Goal: Task Accomplishment & Management: Complete application form

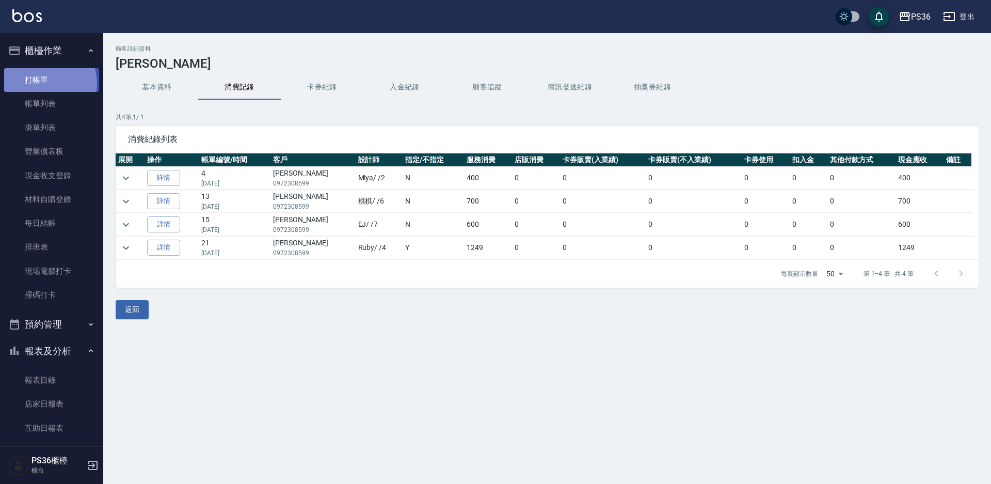
click at [42, 83] on link "打帳單" at bounding box center [51, 80] width 95 height 24
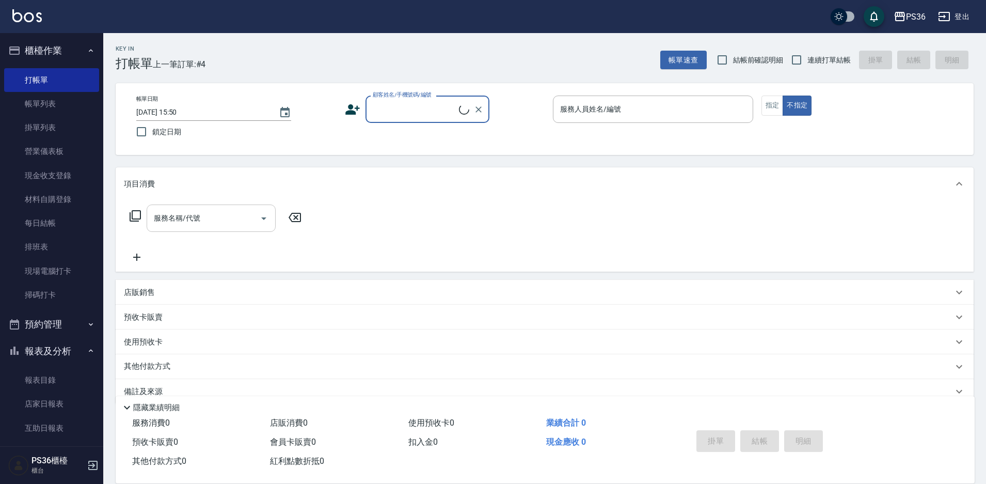
click at [246, 211] on input "服務名稱/代號" at bounding box center [203, 218] width 104 height 18
click at [134, 216] on icon at bounding box center [135, 216] width 12 height 12
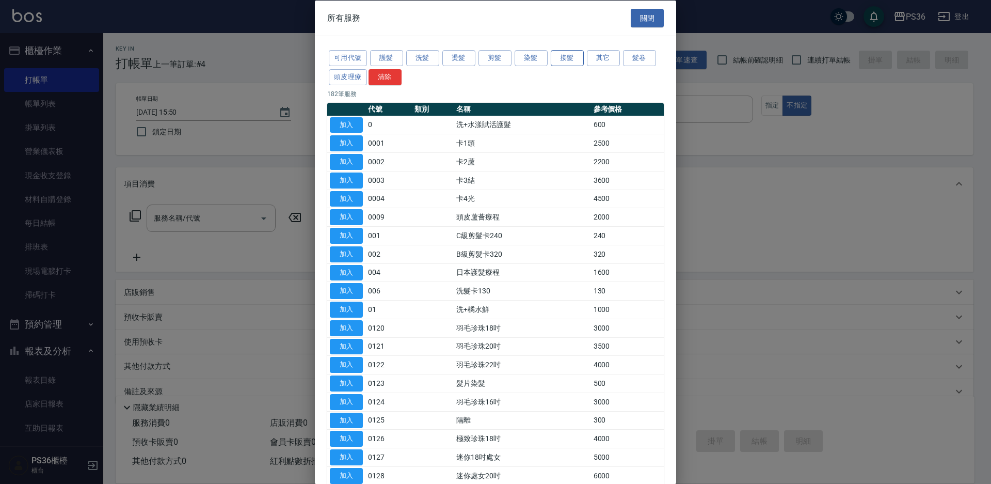
click at [552, 57] on button "接髮" at bounding box center [567, 58] width 33 height 16
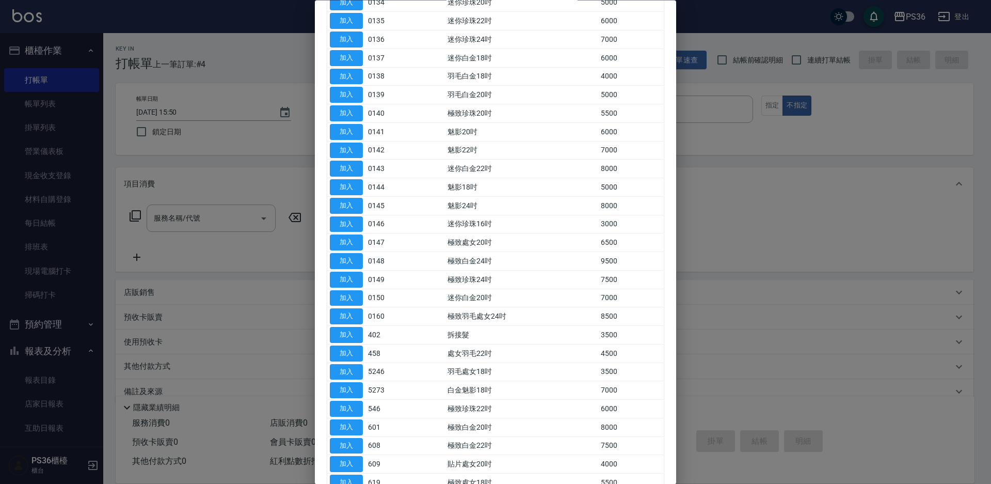
scroll to position [361, 0]
drag, startPoint x: 350, startPoint y: 406, endPoint x: 356, endPoint y: 409, distance: 6.2
click at [351, 410] on button "加入" at bounding box center [346, 409] width 33 height 16
type input "極致白金20吋(601)"
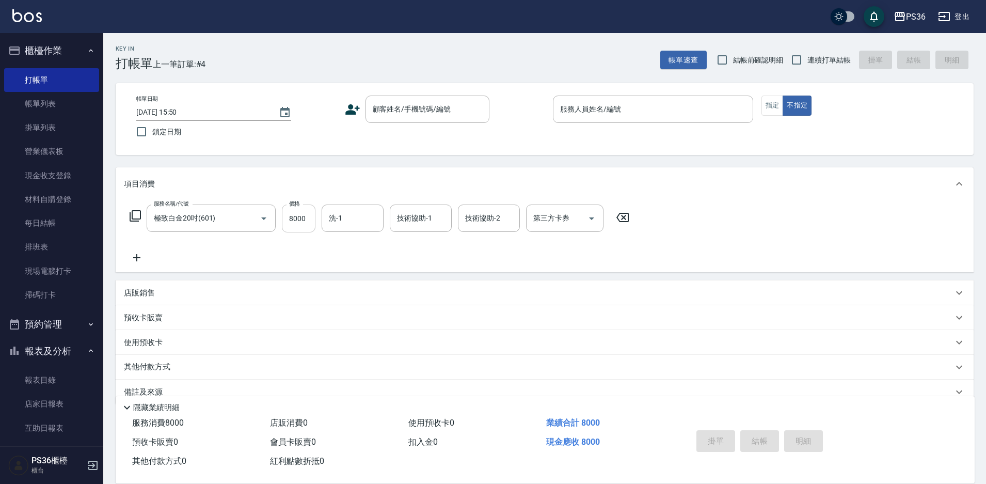
click at [292, 222] on input "8000" at bounding box center [299, 218] width 34 height 28
type input "7000"
click at [133, 217] on icon at bounding box center [135, 216] width 12 height 12
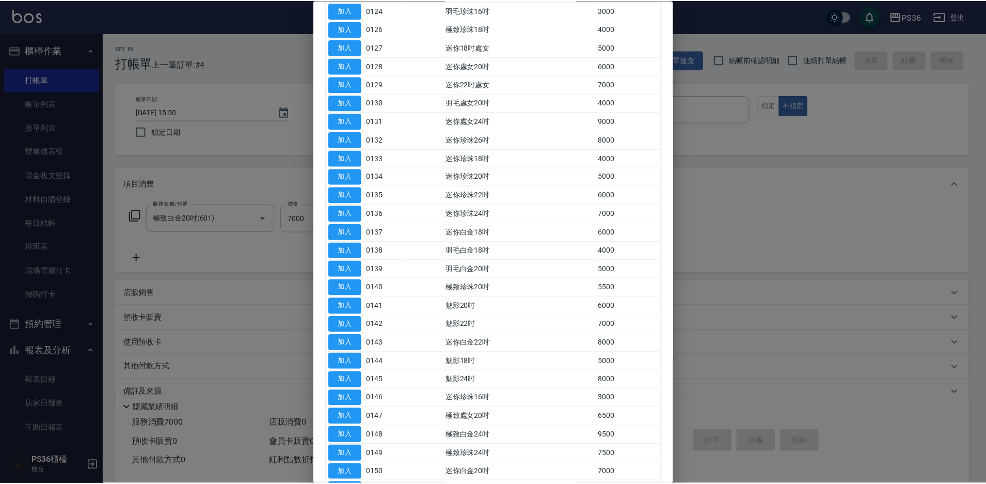
scroll to position [258, 0]
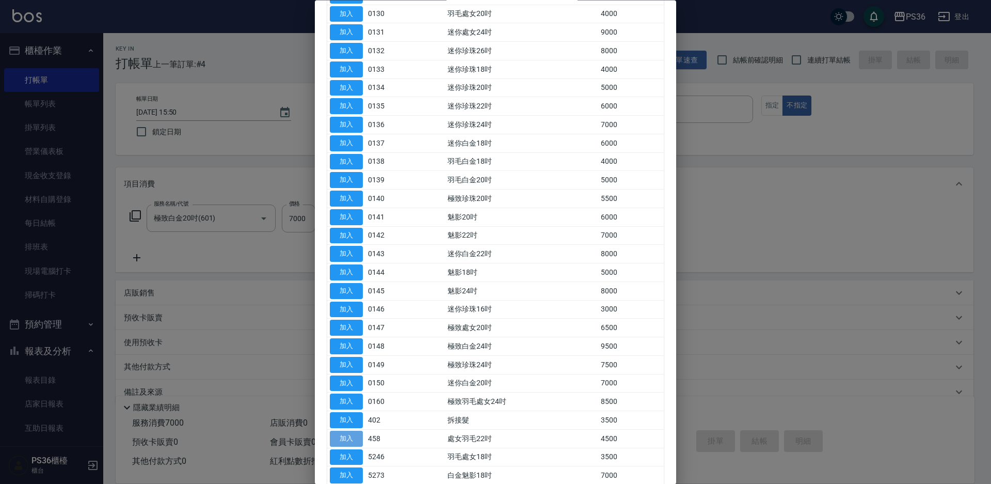
click at [351, 432] on button "加入" at bounding box center [346, 438] width 33 height 16
click at [355, 420] on button "加入" at bounding box center [346, 420] width 33 height 16
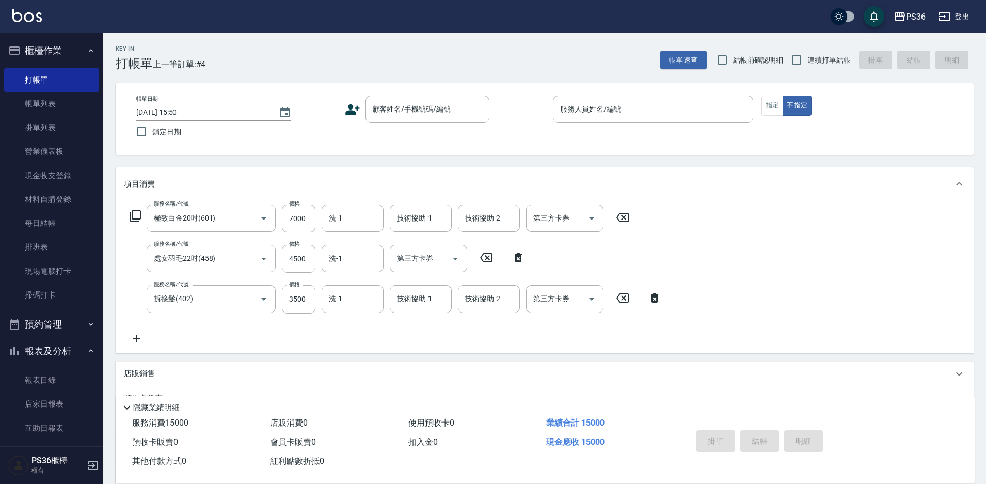
click at [520, 258] on icon at bounding box center [518, 257] width 26 height 12
type input "拆接髮(402)"
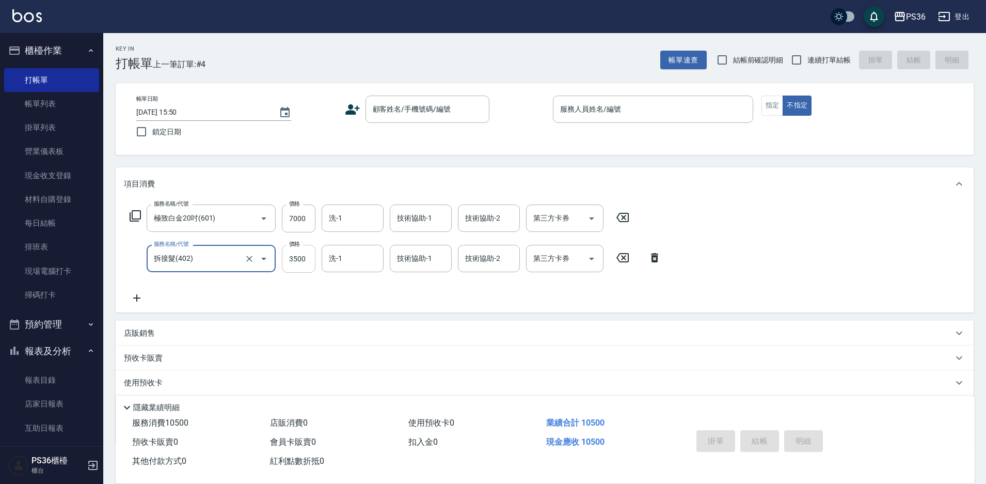
click at [296, 259] on input "3500" at bounding box center [299, 259] width 34 height 28
type input "4000"
click at [137, 213] on icon at bounding box center [135, 216] width 12 height 12
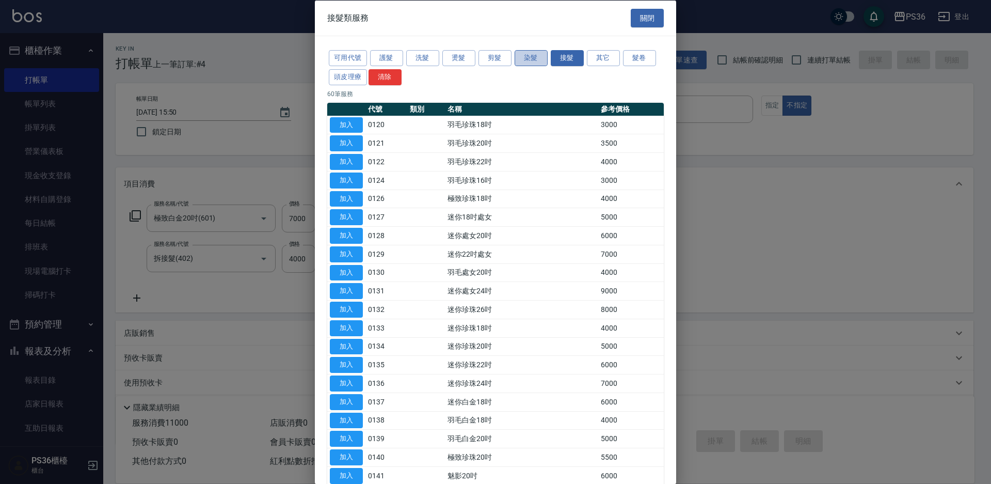
click at [527, 58] on button "染髮" at bounding box center [531, 58] width 33 height 16
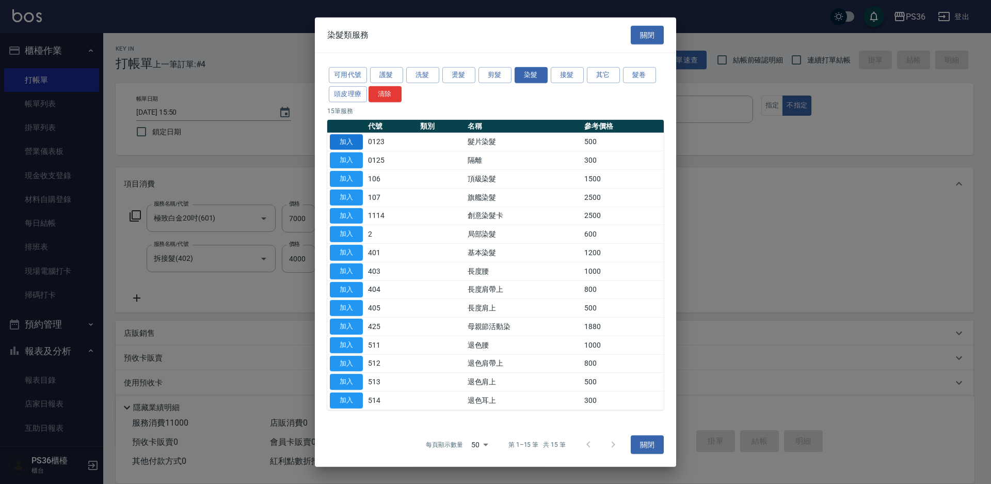
click at [355, 140] on button "加入" at bounding box center [346, 142] width 33 height 16
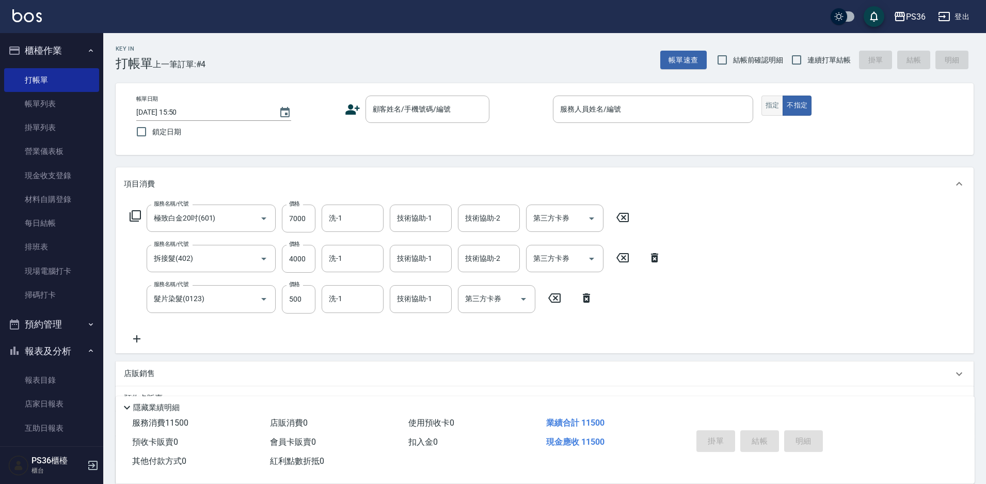
click at [763, 111] on button "指定" at bounding box center [772, 105] width 22 height 20
click at [468, 111] on input "顧客姓名/手機號碼/編號" at bounding box center [419, 109] width 99 height 18
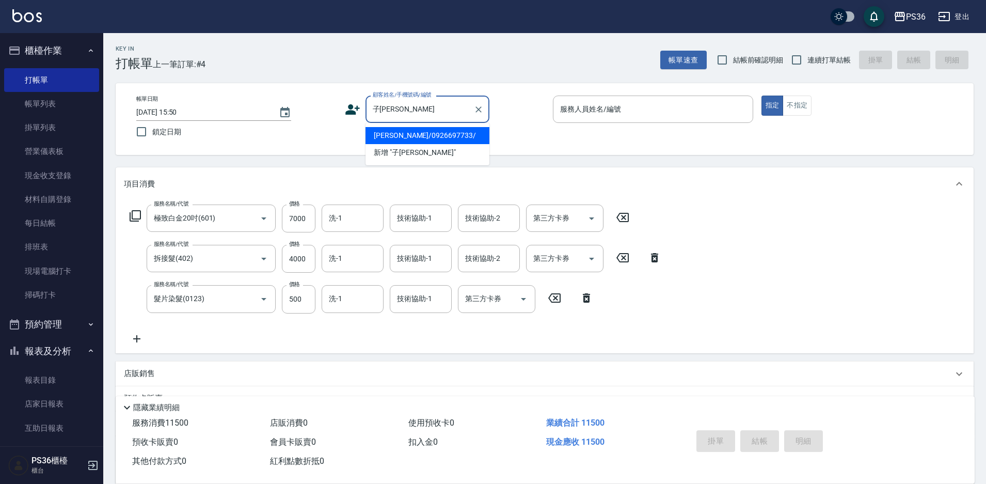
click at [432, 138] on li "[PERSON_NAME]/0926697733/" at bounding box center [427, 135] width 124 height 17
type input "[PERSON_NAME]/0926697733/"
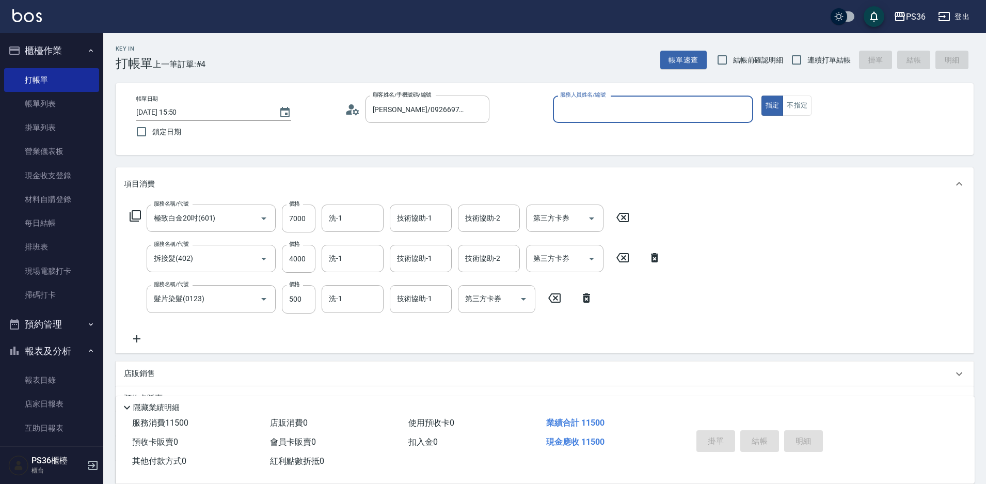
type input "小樂-0"
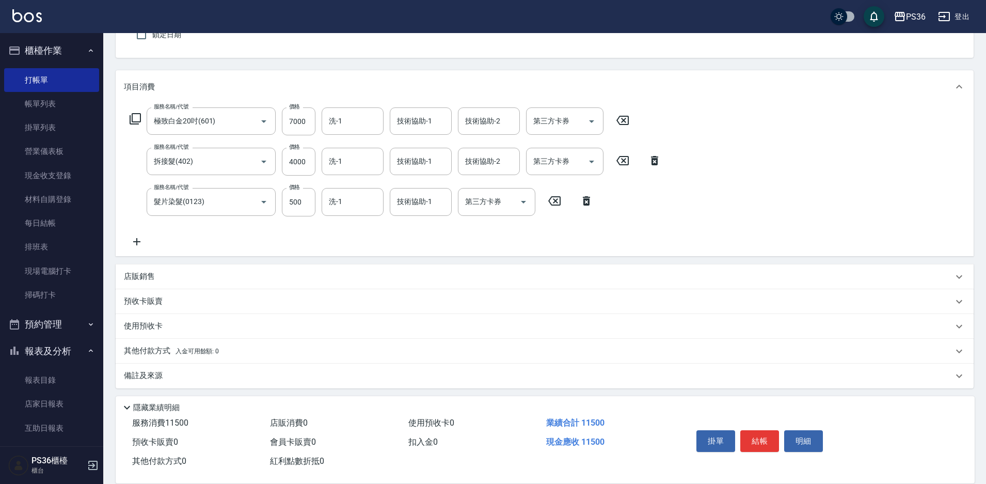
scroll to position [101, 0]
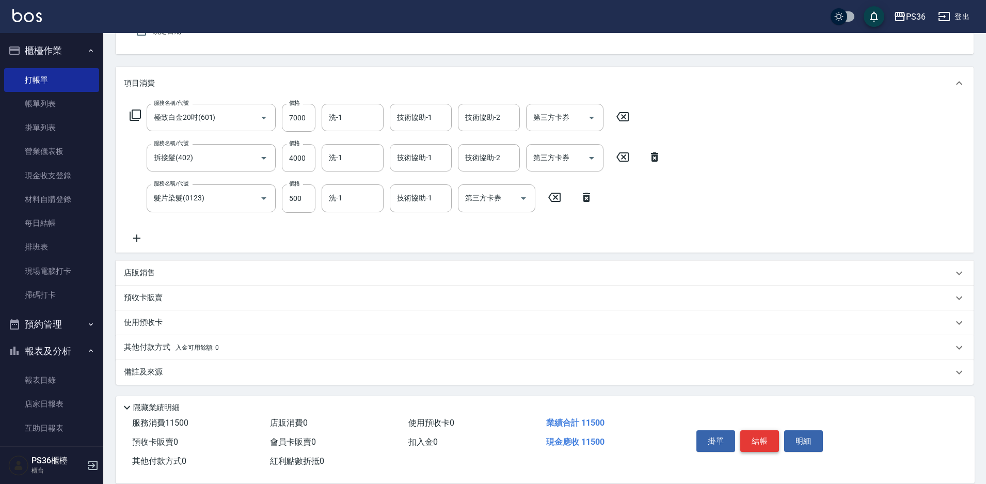
click at [760, 434] on button "結帳" at bounding box center [759, 441] width 39 height 22
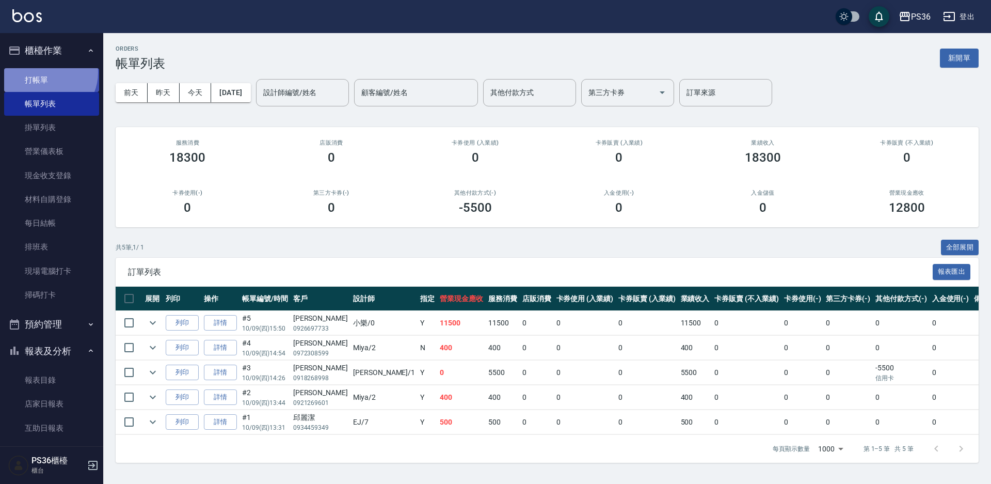
click at [46, 72] on link "打帳單" at bounding box center [51, 80] width 95 height 24
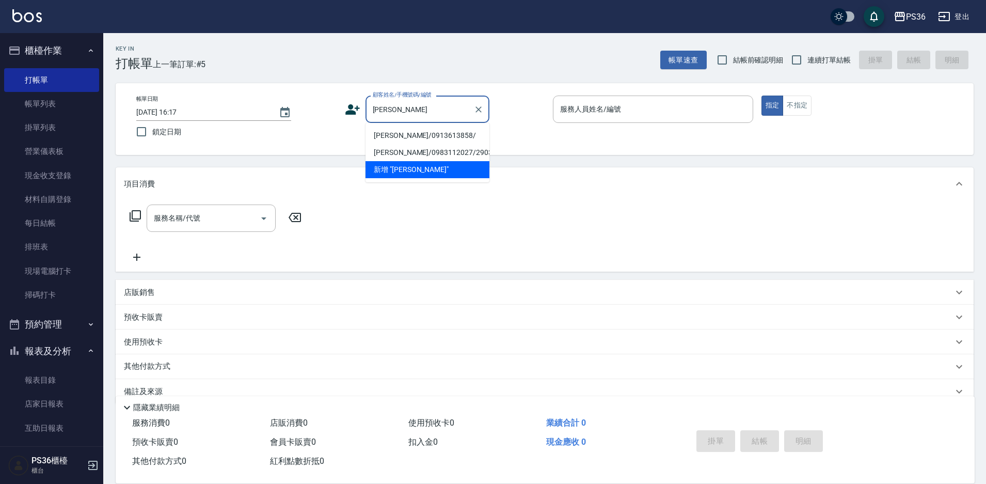
click at [407, 140] on li "[PERSON_NAME]/0913613858/" at bounding box center [427, 135] width 124 height 17
type input "[PERSON_NAME]/0913613858/"
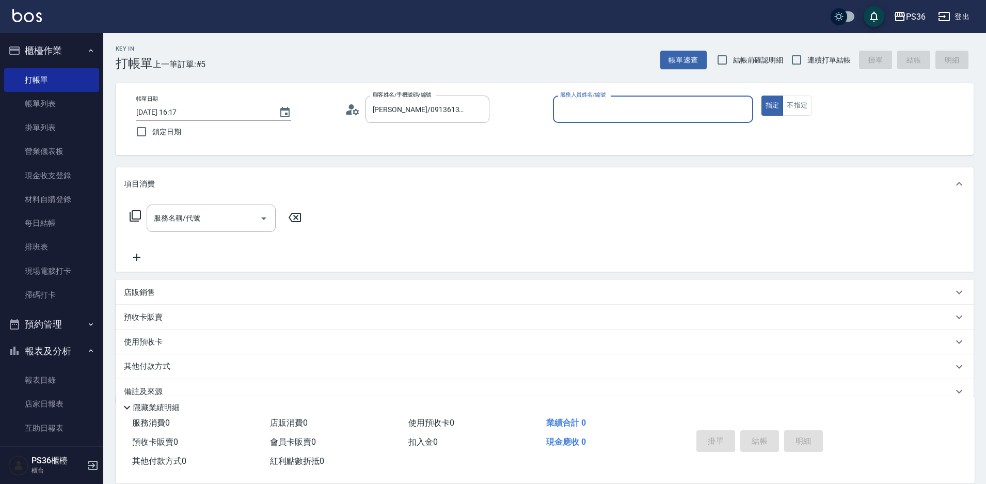
type input "EJ-7"
click at [354, 110] on icon at bounding box center [356, 111] width 6 height 6
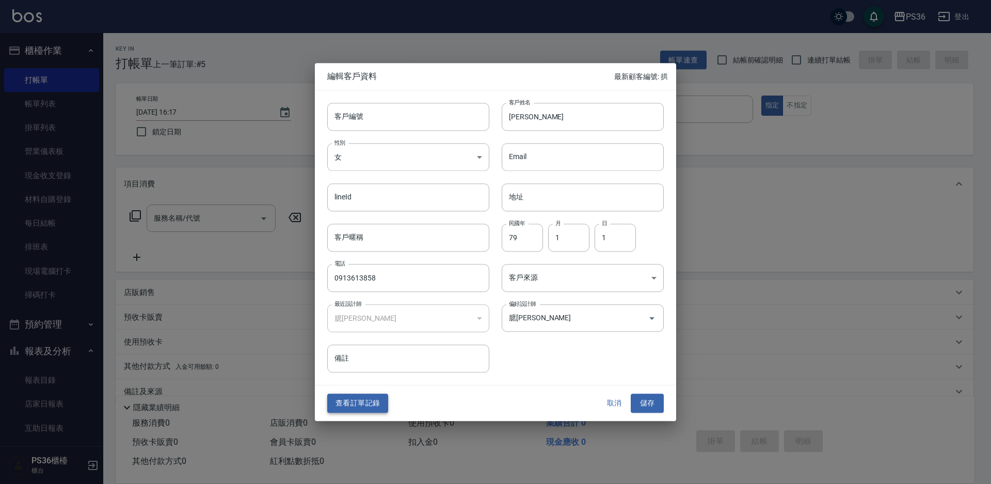
click at [367, 400] on button "查看訂單記錄" at bounding box center [357, 403] width 61 height 19
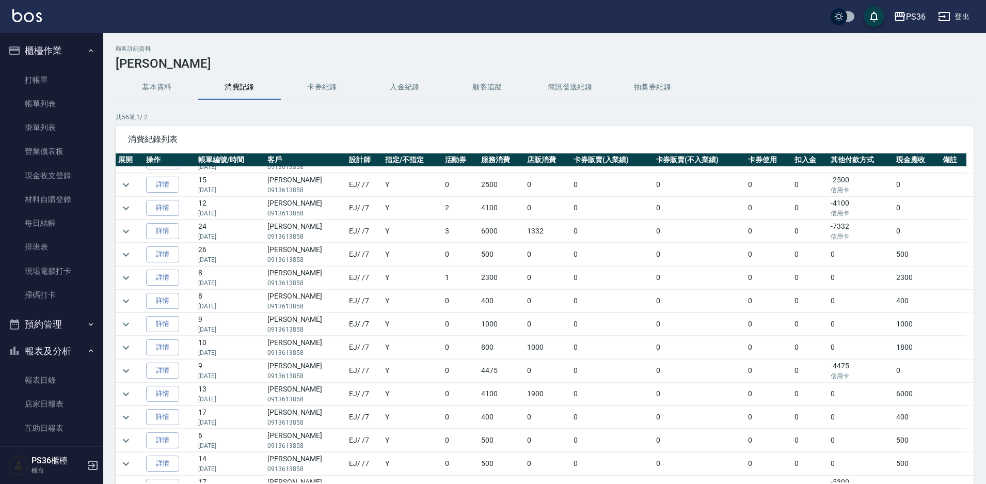
scroll to position [413, 0]
click at [119, 366] on button "expand row" at bounding box center [125, 368] width 15 height 15
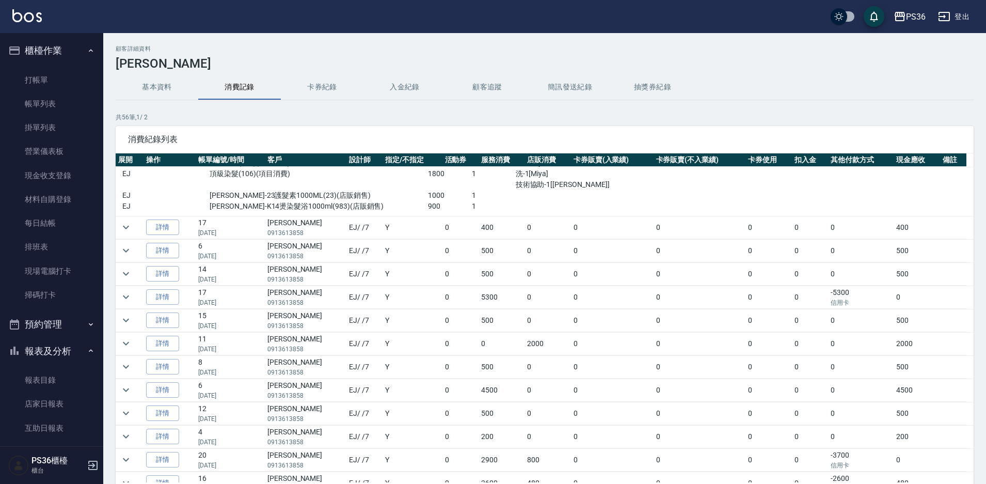
scroll to position [671, 0]
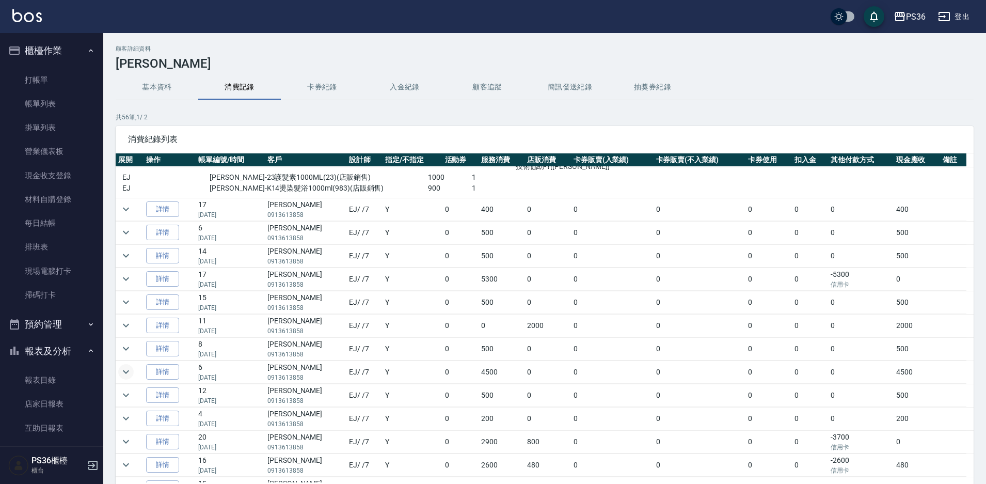
click at [124, 371] on icon "expand row" at bounding box center [126, 372] width 6 height 4
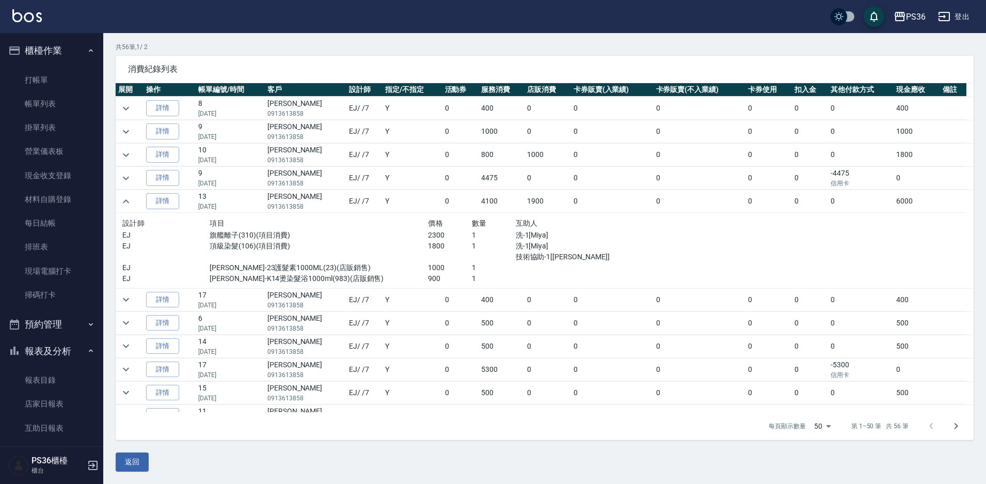
scroll to position [510, 0]
click at [28, 79] on link "打帳單" at bounding box center [51, 80] width 95 height 24
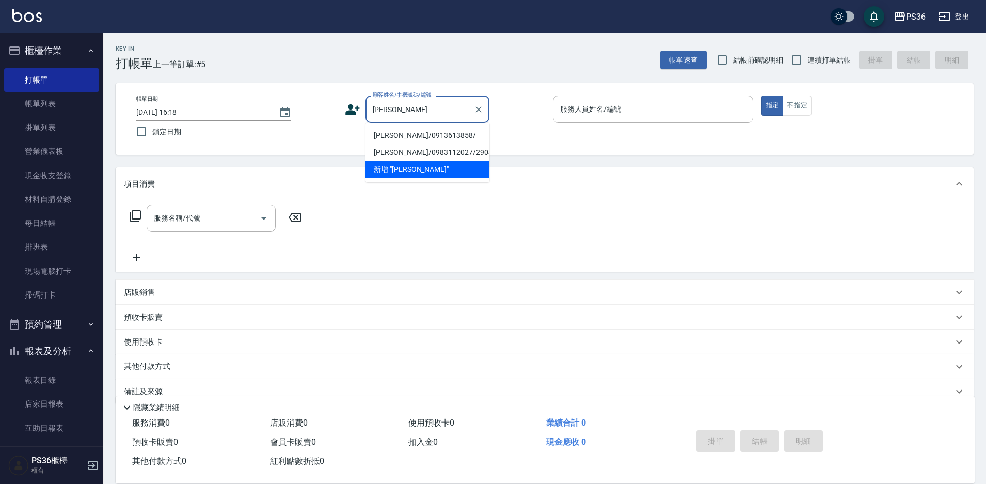
click at [418, 133] on li "[PERSON_NAME]/0913613858/" at bounding box center [427, 135] width 124 height 17
type input "[PERSON_NAME]/0913613858/"
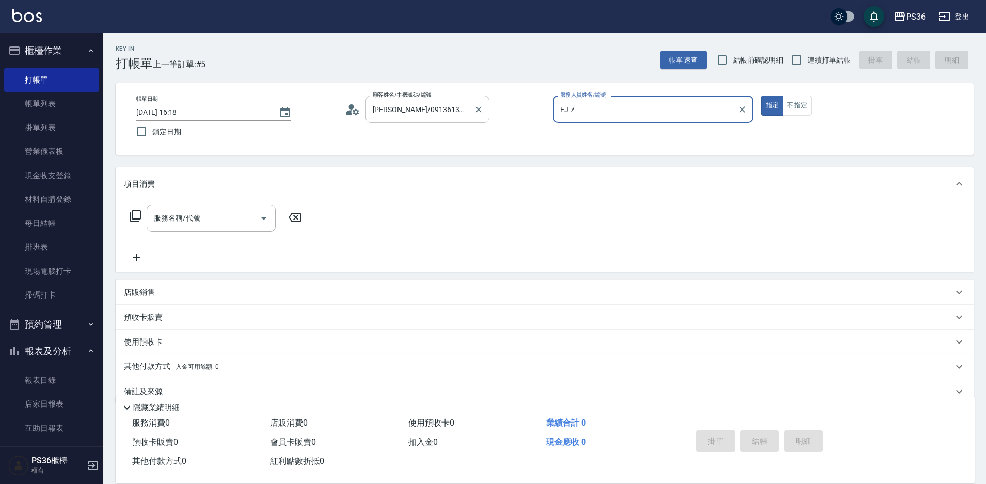
type input "EJ-7"
click at [199, 228] on div "服務名稱/代號" at bounding box center [211, 217] width 129 height 27
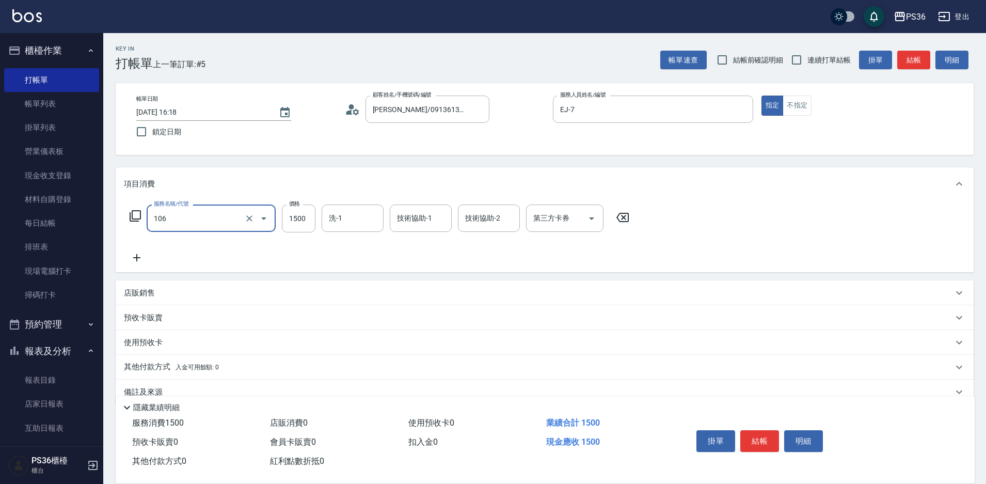
type input "頂級染髮(106)"
type input "1800"
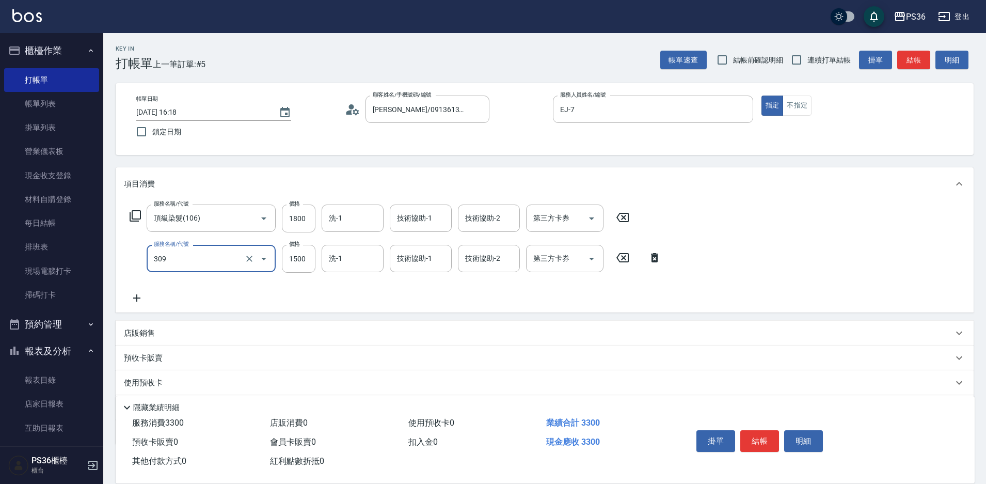
type input "頂級離子(309)"
type input "2300"
click at [749, 430] on button "結帳" at bounding box center [759, 441] width 39 height 22
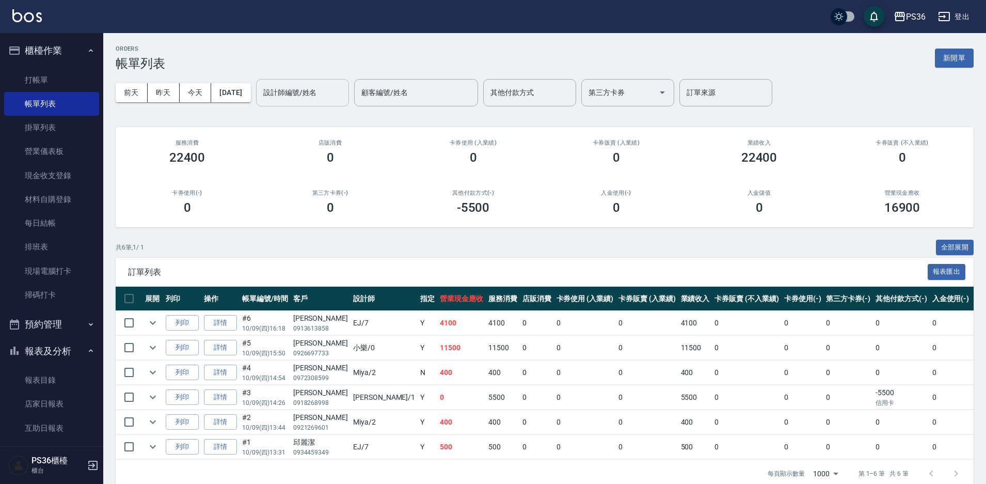
click at [328, 95] on input "設計師編號/姓名" at bounding box center [303, 93] width 84 height 18
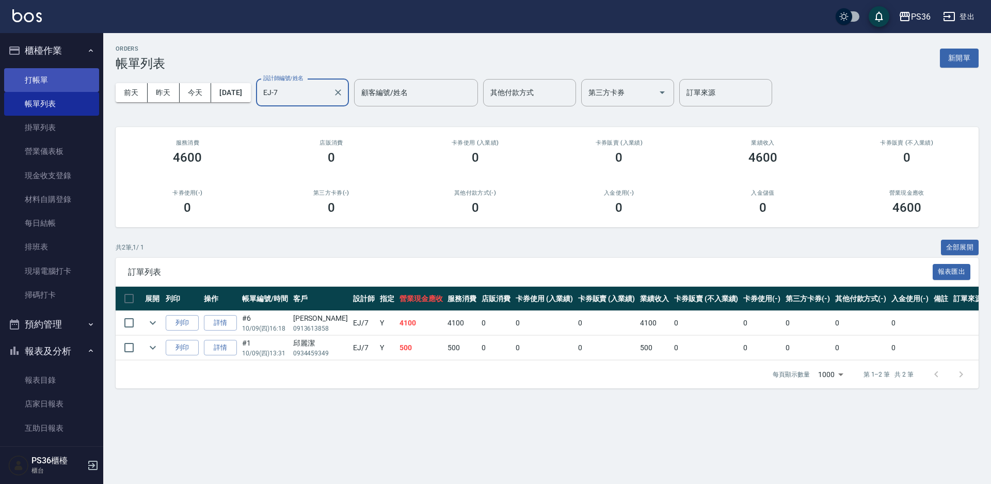
type input "EJ-7"
click at [52, 78] on link "打帳單" at bounding box center [51, 80] width 95 height 24
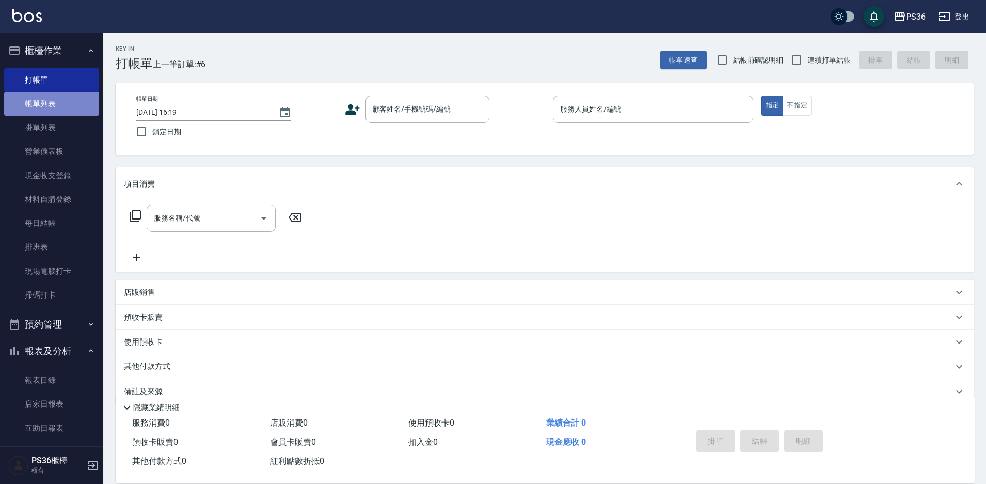
click at [53, 100] on link "帳單列表" at bounding box center [51, 104] width 95 height 24
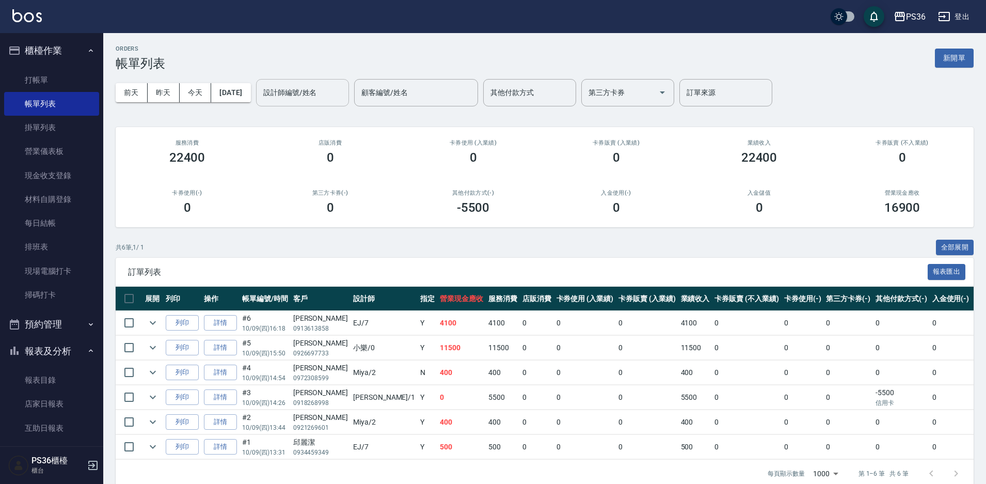
click at [307, 98] on input "設計師編號/姓名" at bounding box center [303, 93] width 84 height 18
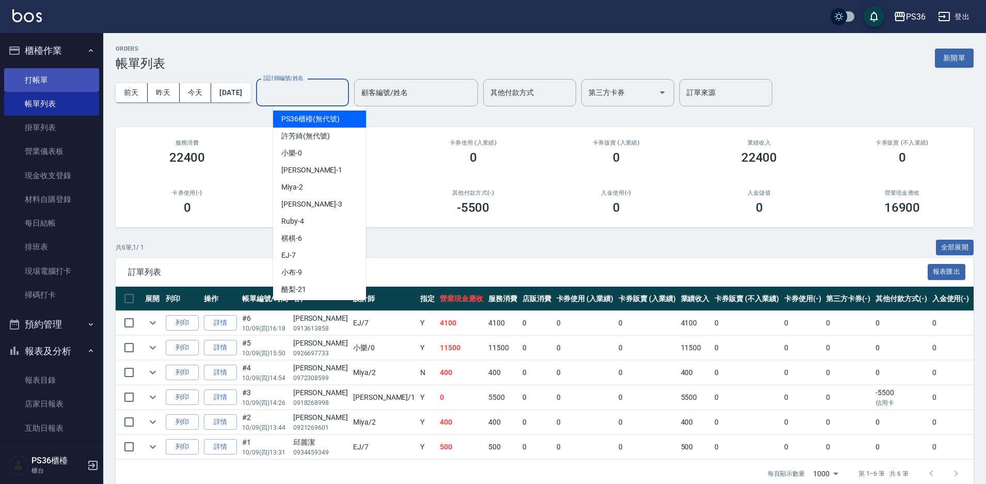
click at [46, 80] on link "打帳單" at bounding box center [51, 80] width 95 height 24
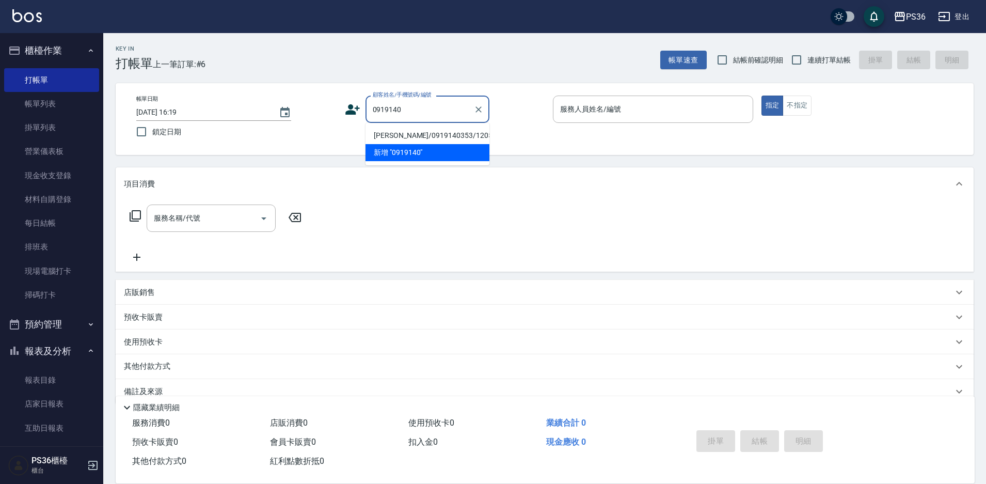
click at [426, 136] on li "[PERSON_NAME]/0919140353/1205" at bounding box center [427, 135] width 124 height 17
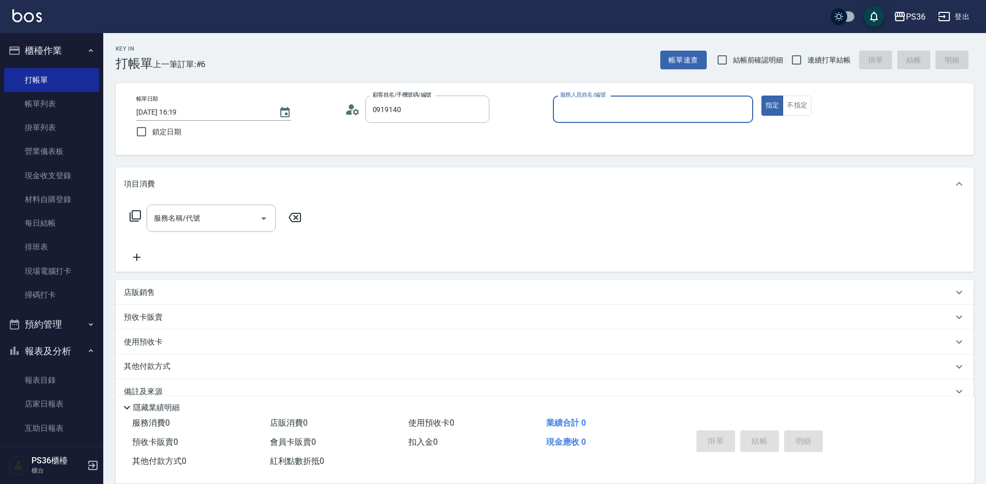
type input "[PERSON_NAME]/0919140353/1205"
type input "Ruby-4"
click at [174, 216] on div "服務名稱/代號 服務名稱/代號" at bounding box center [211, 217] width 129 height 27
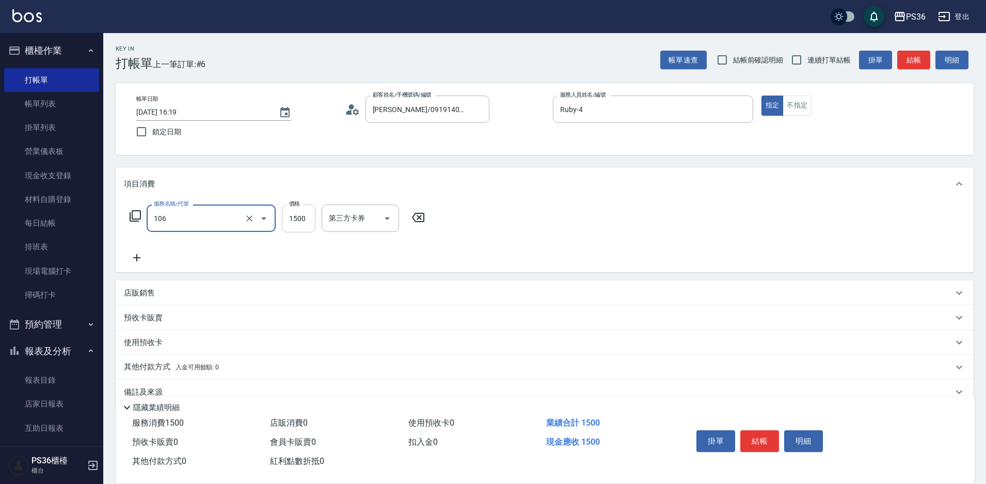
type input "頂級染髮(106)"
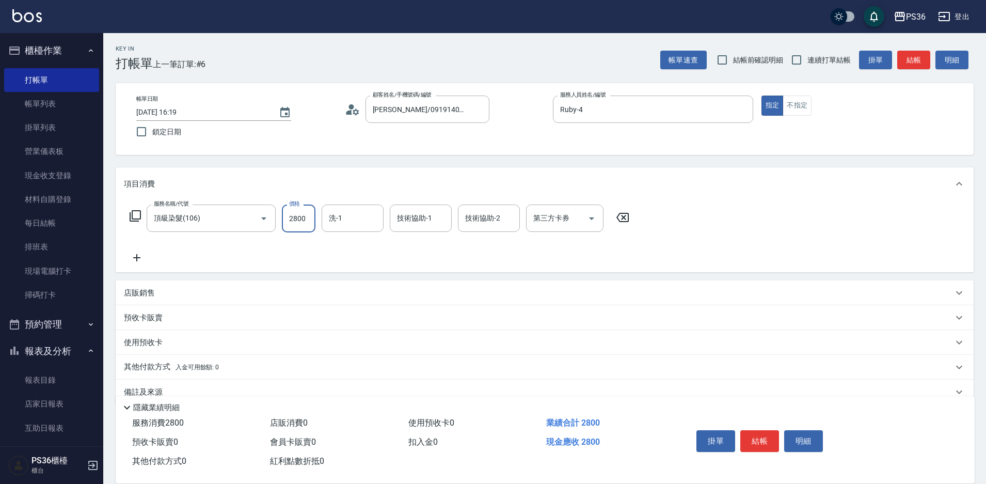
type input "2800"
click at [141, 249] on div "服務名稱/代號 頂級染髮(106) 服務名稱/代號 價格 2800 價格 洗-1 洗-1 技術協助-1 技術協助-1 技術協助-2 技術協助-2 第三方卡券 …" at bounding box center [379, 233] width 511 height 59
click at [136, 257] on icon at bounding box center [137, 257] width 26 height 12
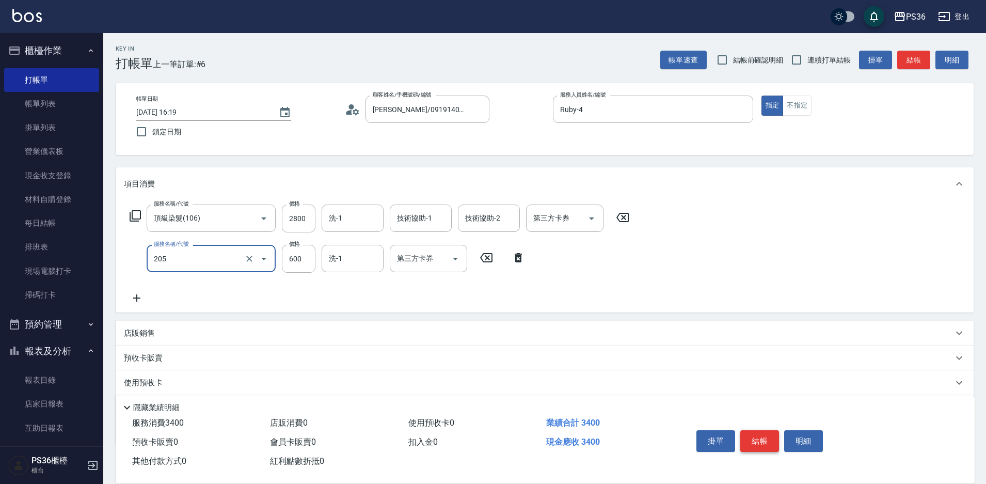
type input "A級洗剪(205)"
click at [765, 430] on button "結帳" at bounding box center [759, 441] width 39 height 22
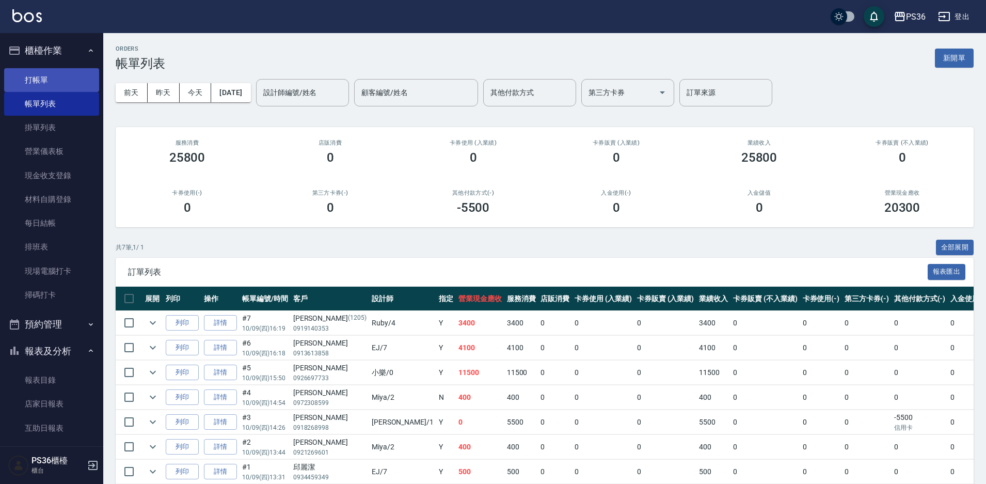
click at [77, 78] on link "打帳單" at bounding box center [51, 80] width 95 height 24
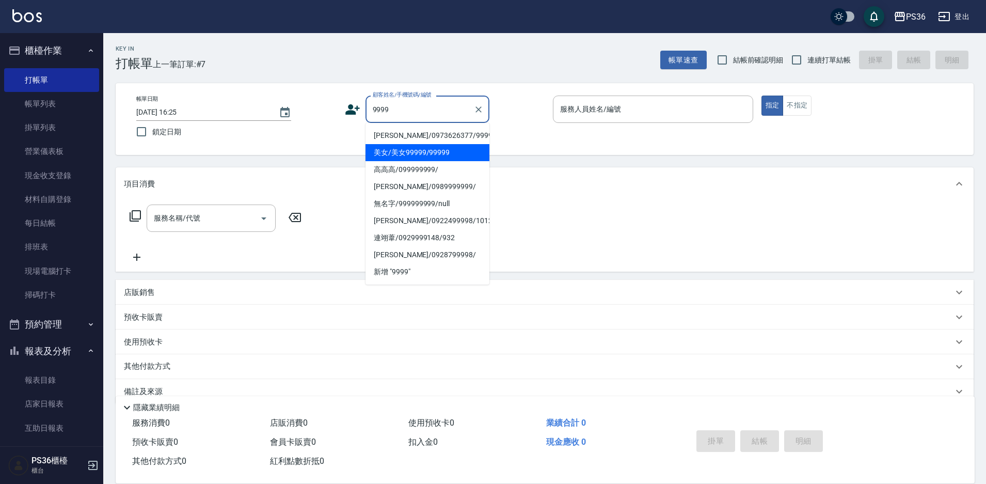
click at [434, 148] on li "美女/美女99999/99999" at bounding box center [427, 152] width 124 height 17
type input "美女/美女99999/99999"
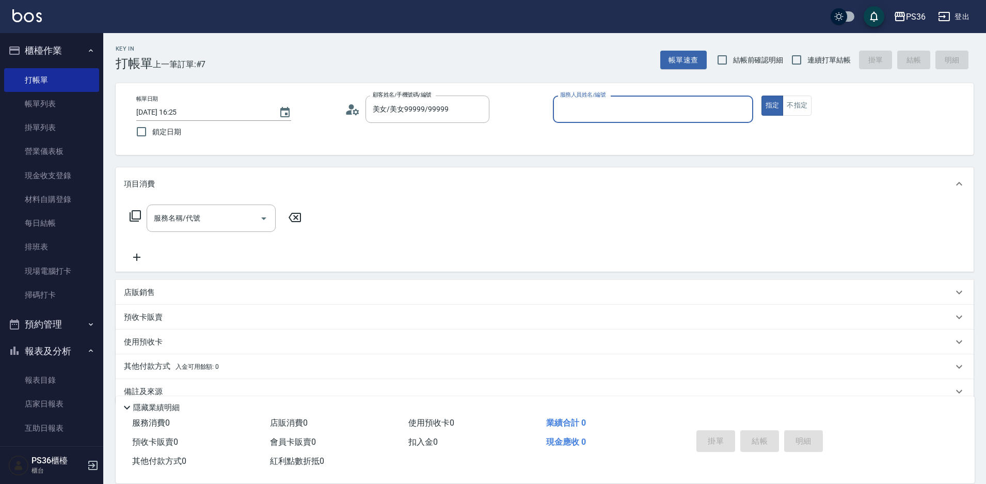
click at [572, 116] on input "服務人員姓名/編號" at bounding box center [652, 109] width 191 height 18
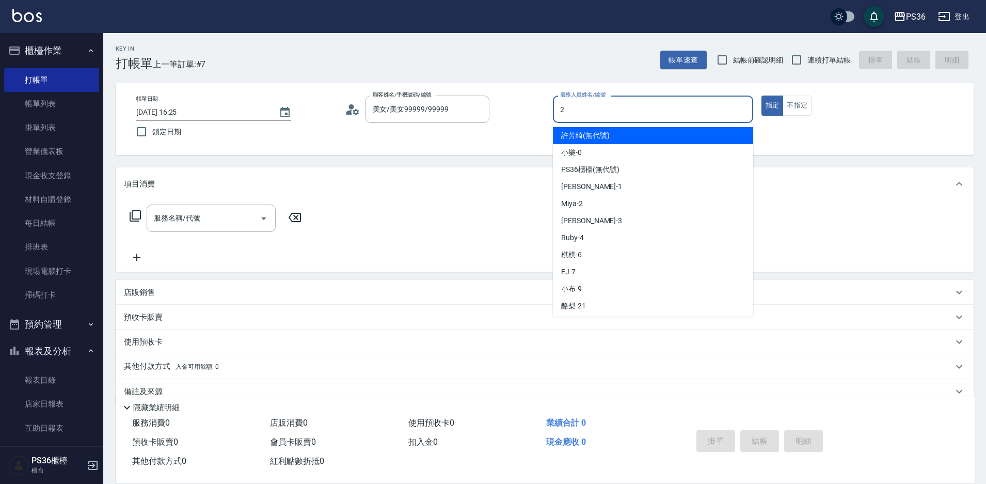
type input "2"
type button "true"
type input "Miya-2"
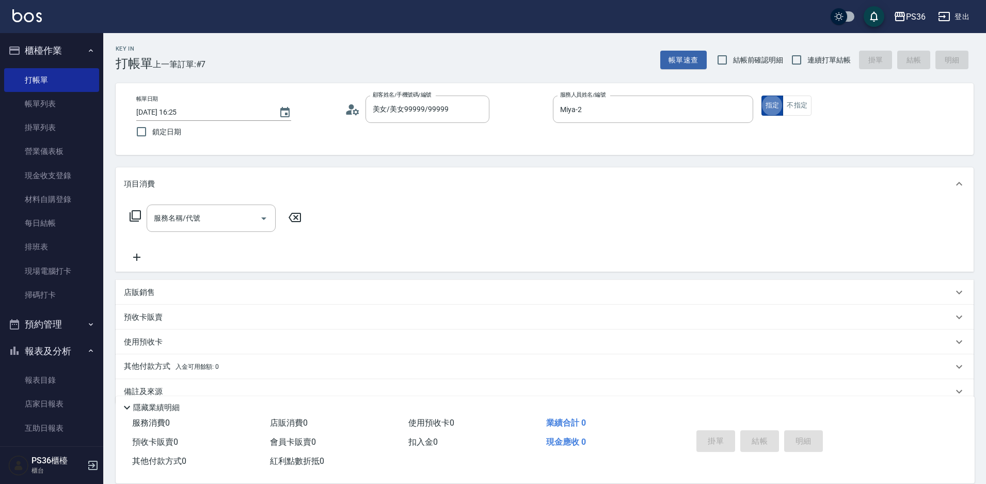
click at [764, 104] on button "指定" at bounding box center [772, 105] width 22 height 20
click at [175, 206] on div "服務名稱/代號" at bounding box center [211, 217] width 129 height 27
type input "精油洗髮(102)"
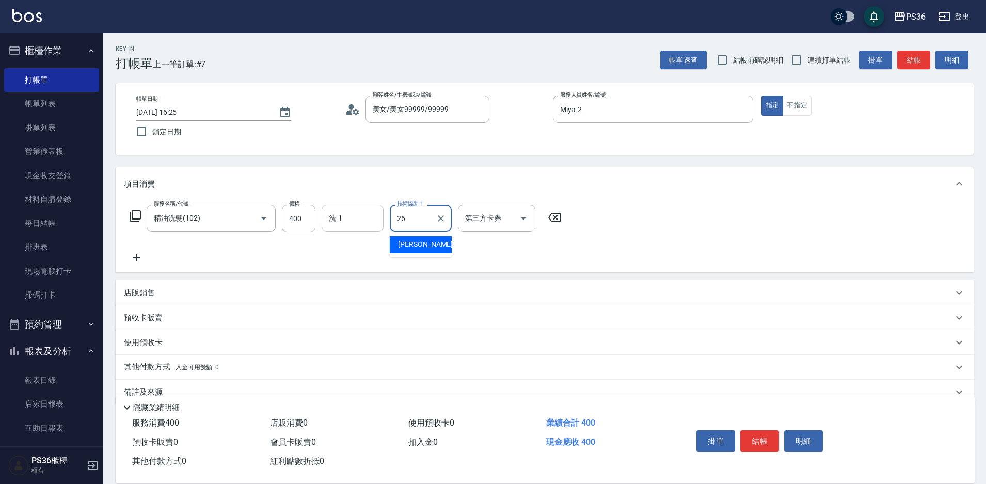
type input "26"
click at [348, 227] on input "洗-1" at bounding box center [352, 218] width 53 height 18
type input "小佳-26"
type input "62"
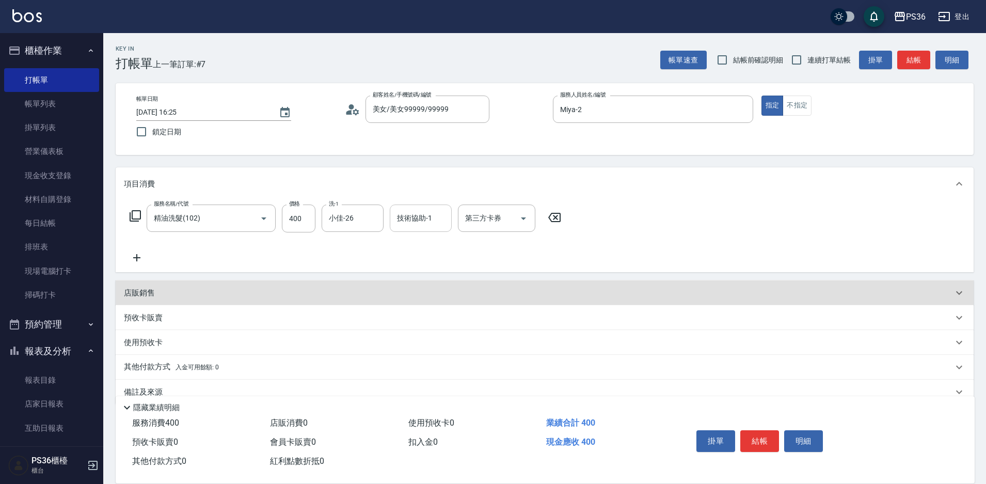
click at [395, 228] on div "技術協助-1" at bounding box center [421, 217] width 62 height 27
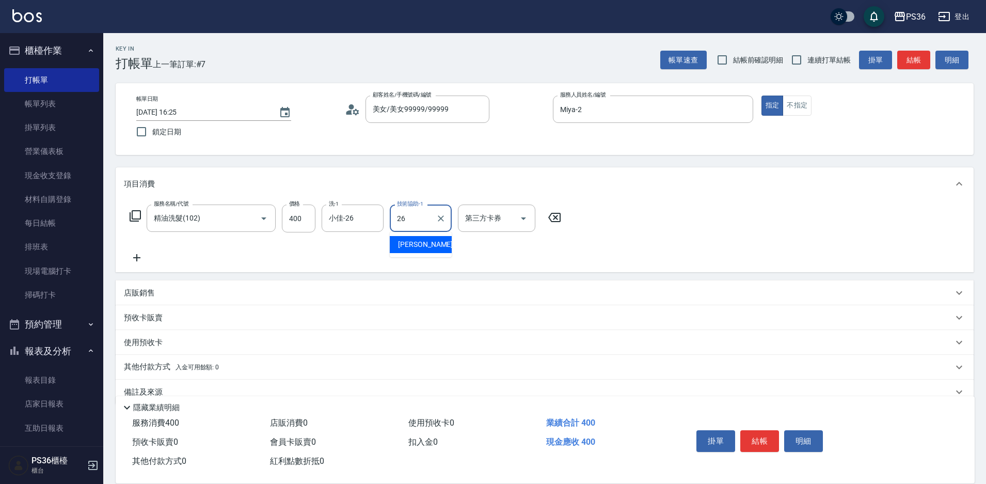
type input "26"
click at [401, 225] on input "技術協助-1" at bounding box center [420, 218] width 53 height 18
type input "小佳-26"
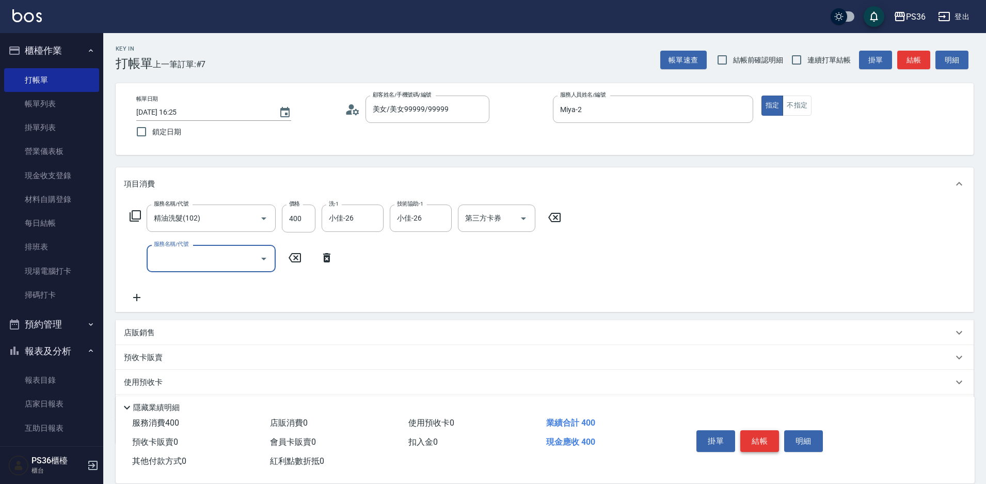
click at [754, 438] on button "結帳" at bounding box center [759, 441] width 39 height 22
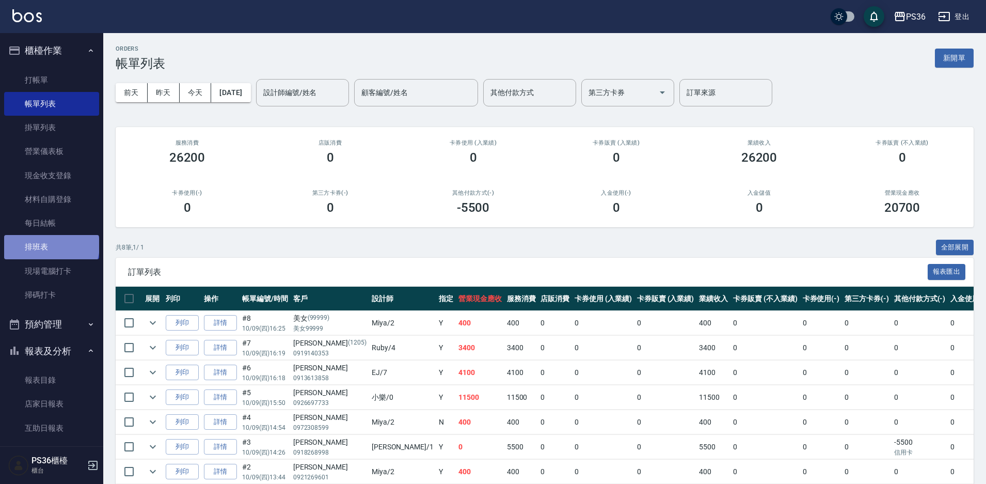
click at [51, 245] on link "排班表" at bounding box center [51, 247] width 95 height 24
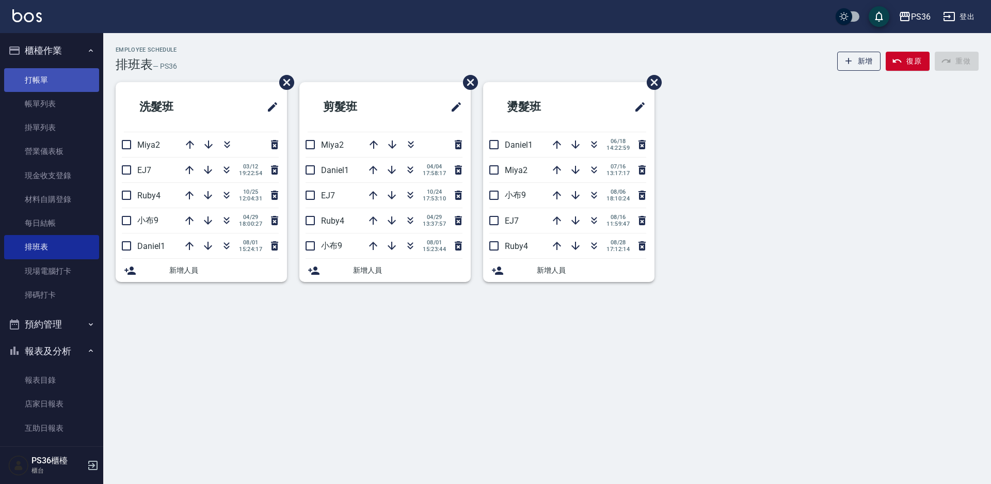
click at [51, 88] on link "打帳單" at bounding box center [51, 80] width 95 height 24
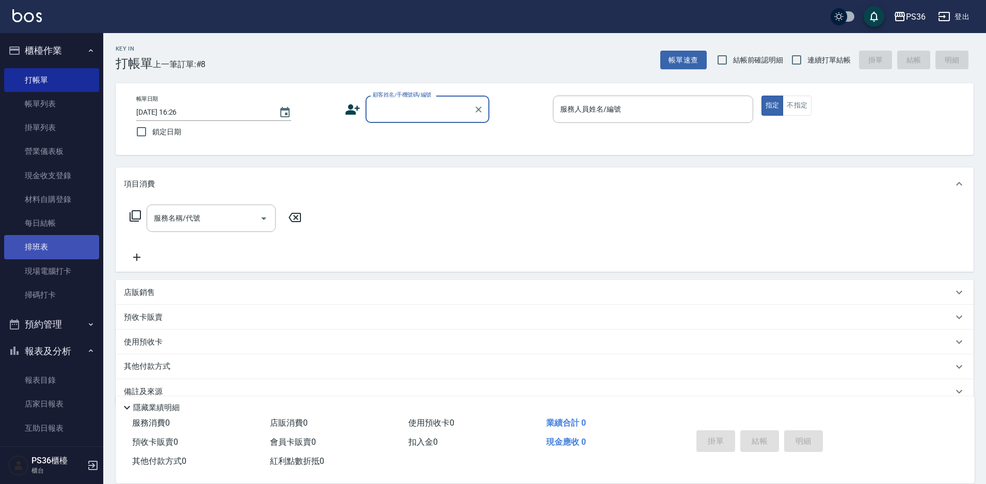
click at [68, 252] on link "排班表" at bounding box center [51, 247] width 95 height 24
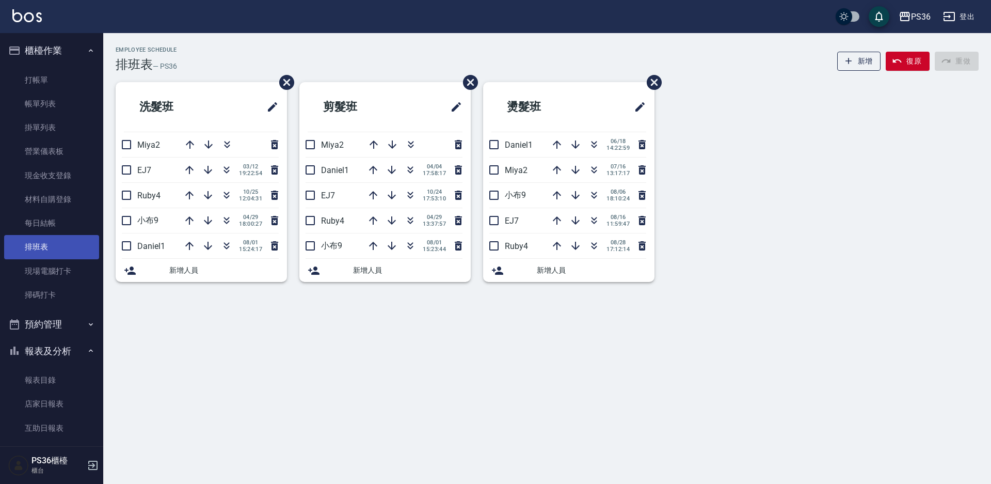
drag, startPoint x: 70, startPoint y: 89, endPoint x: 49, endPoint y: 237, distance: 149.0
click at [49, 237] on link "排班表" at bounding box center [51, 247] width 95 height 24
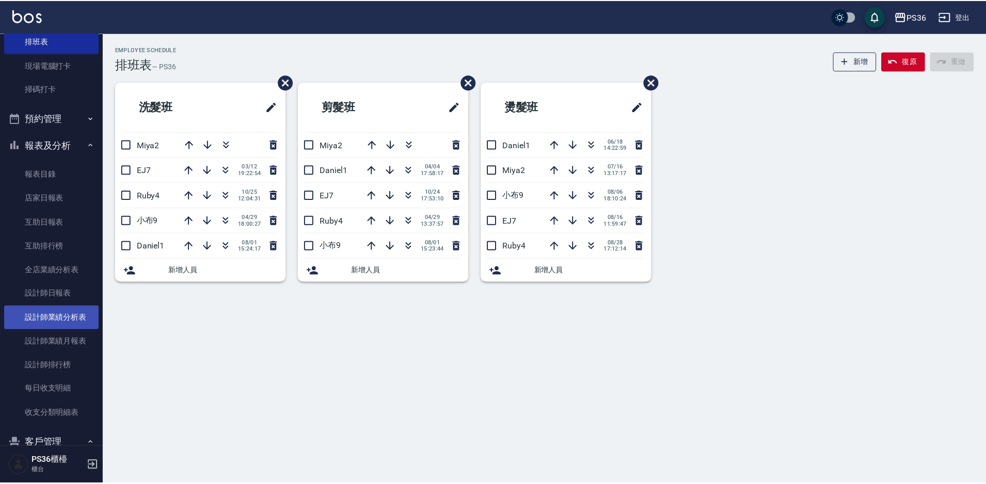
scroll to position [206, 0]
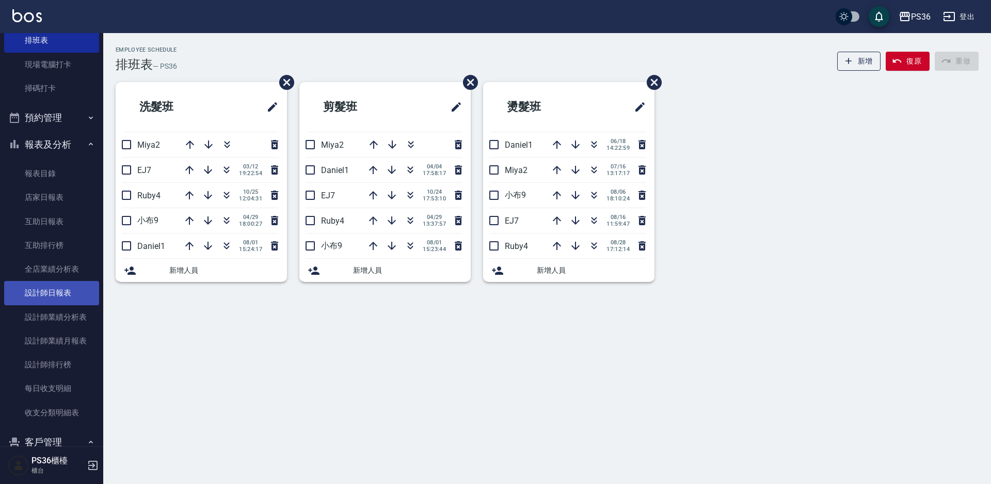
click at [45, 289] on link "設計師日報表" at bounding box center [51, 293] width 95 height 24
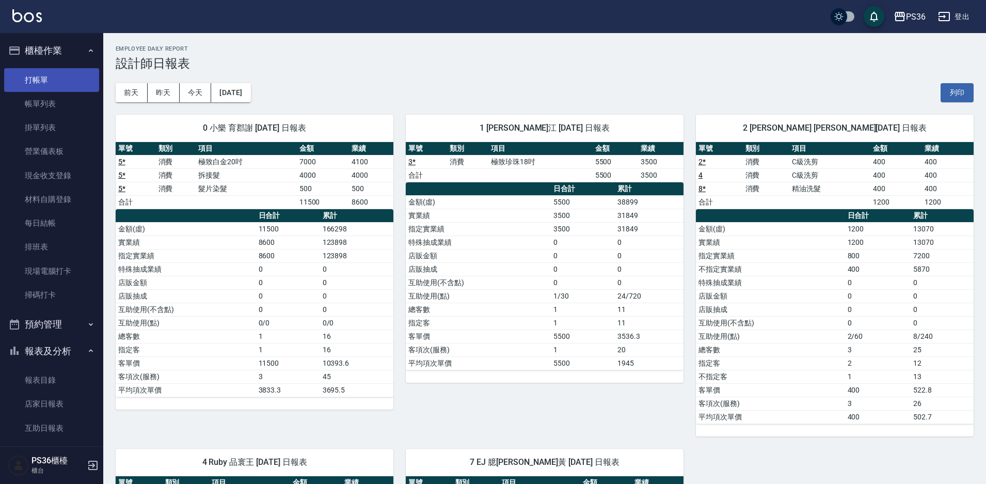
click at [61, 85] on link "打帳單" at bounding box center [51, 80] width 95 height 24
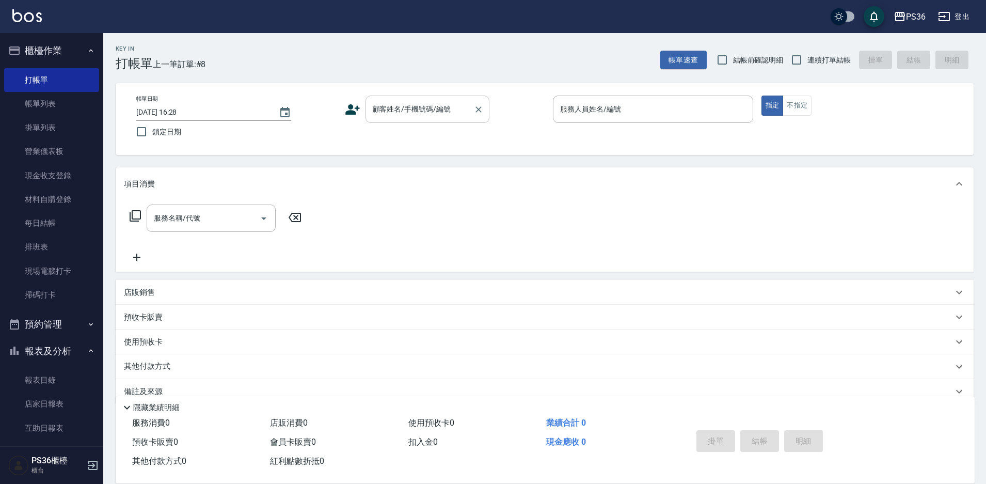
drag, startPoint x: 594, startPoint y: 71, endPoint x: 423, endPoint y: 99, distance: 172.5
click at [423, 99] on div "顧客姓名/手機號碼/編號" at bounding box center [427, 108] width 124 height 27
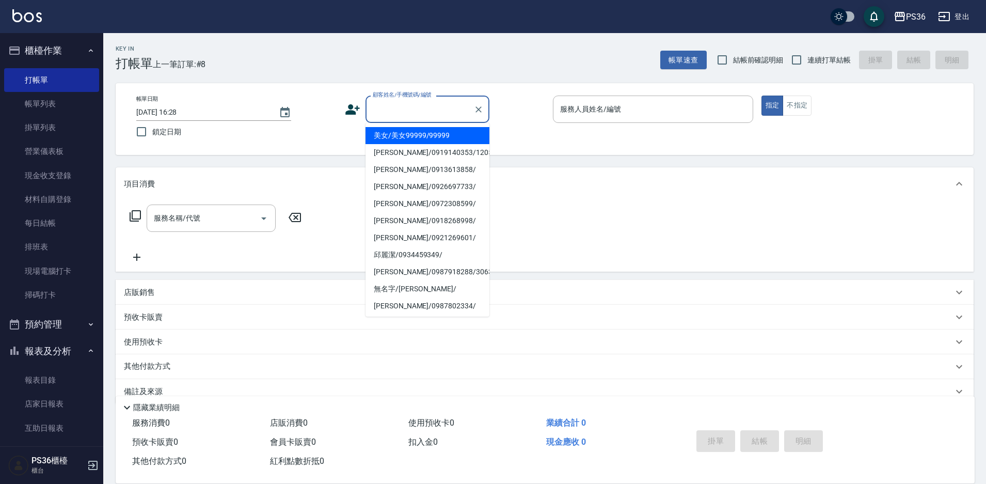
click at [423, 101] on input "顧客姓名/手機號碼/編號" at bounding box center [419, 109] width 99 height 18
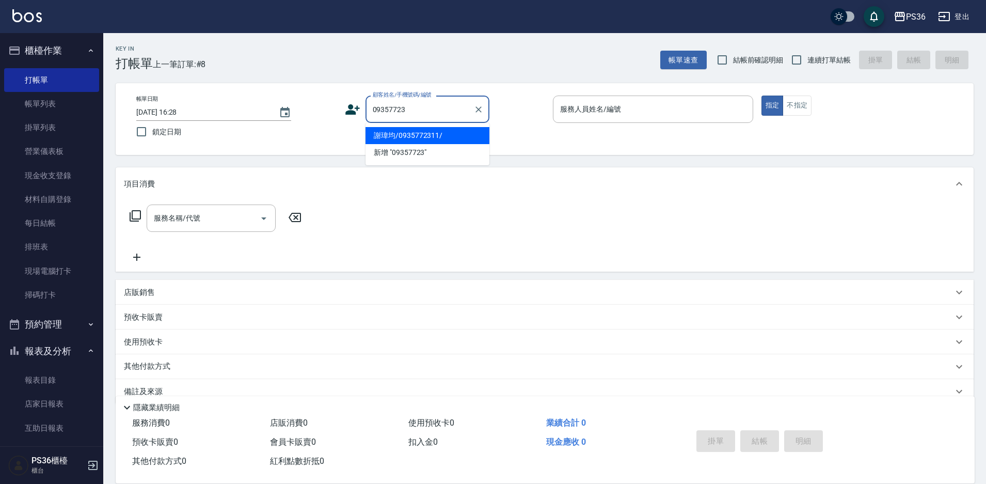
click at [387, 130] on li "謝瑋均/0935772311/" at bounding box center [427, 135] width 124 height 17
type input "謝瑋均/0935772311/"
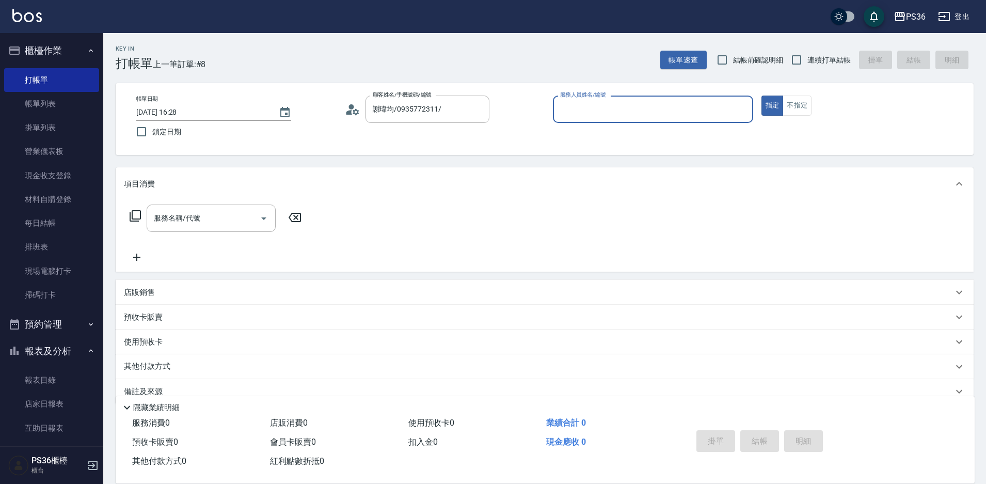
type input "Ruby-4"
click at [179, 216] on input "服務名稱/代號" at bounding box center [203, 218] width 104 height 18
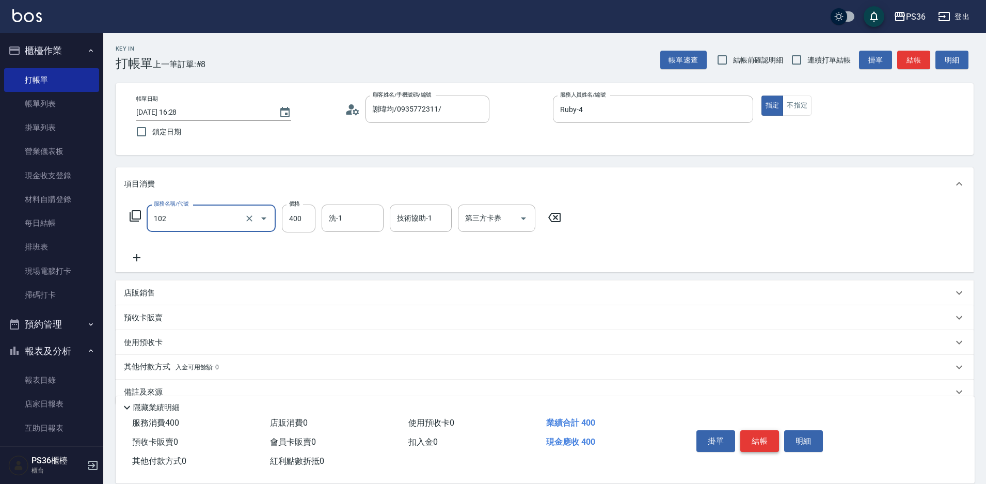
type input "精油洗髮(102)"
click at [752, 430] on button "結帳" at bounding box center [759, 441] width 39 height 22
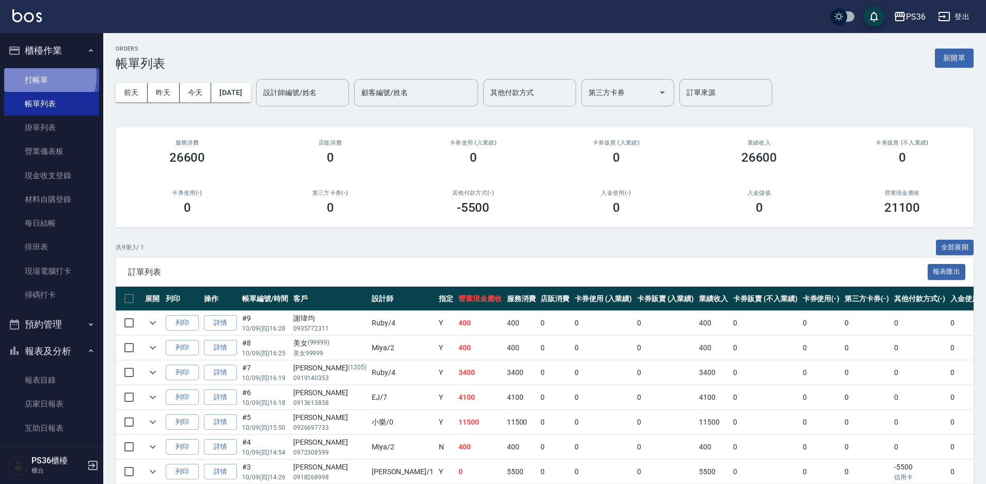
click at [40, 76] on link "打帳單" at bounding box center [51, 80] width 95 height 24
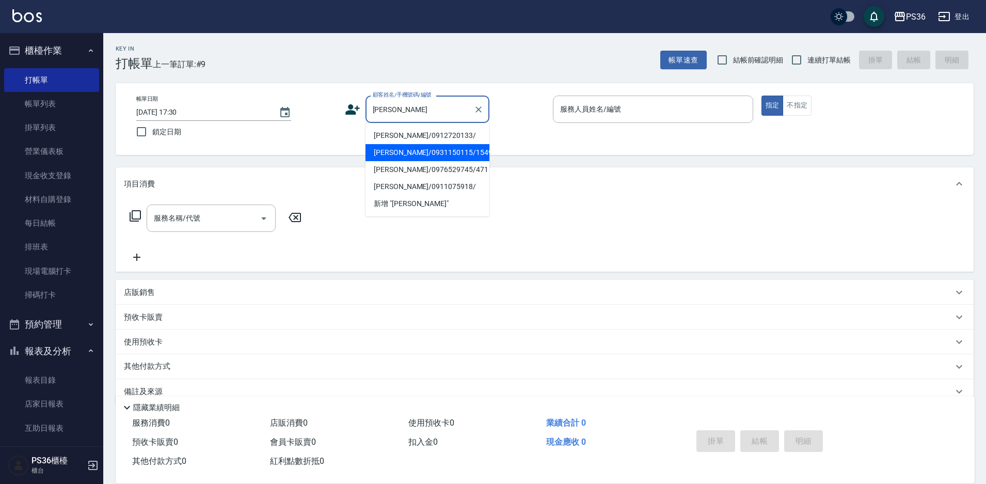
click at [398, 144] on li "[PERSON_NAME]/0931150115/1549" at bounding box center [427, 152] width 124 height 17
type input "[PERSON_NAME]/0931150115/1549"
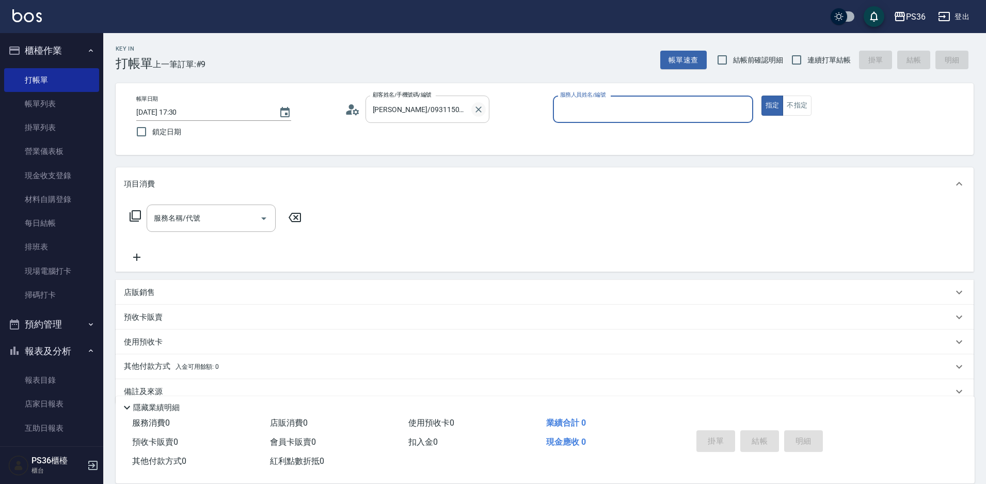
click at [482, 112] on icon "Clear" at bounding box center [478, 109] width 10 height 10
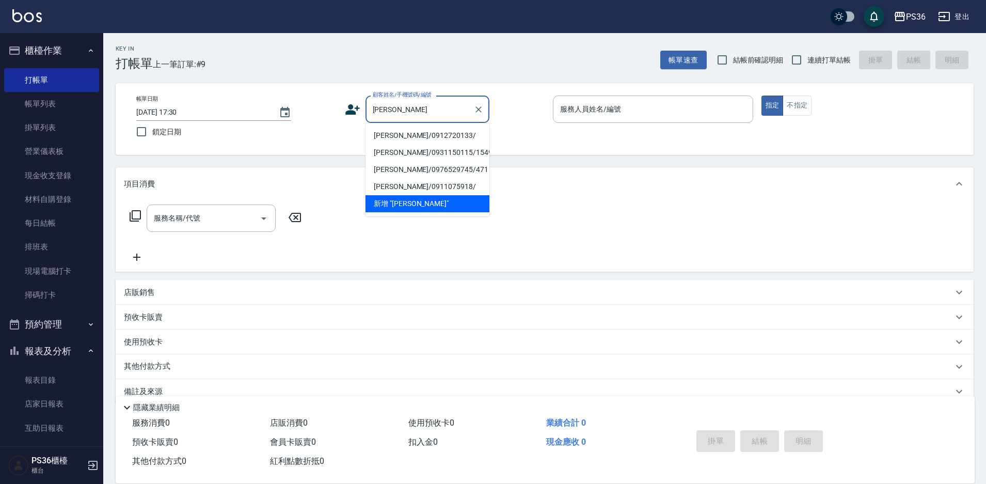
click at [385, 134] on li "[PERSON_NAME]/0912720133/" at bounding box center [427, 135] width 124 height 17
type input "[PERSON_NAME]/0912720133/"
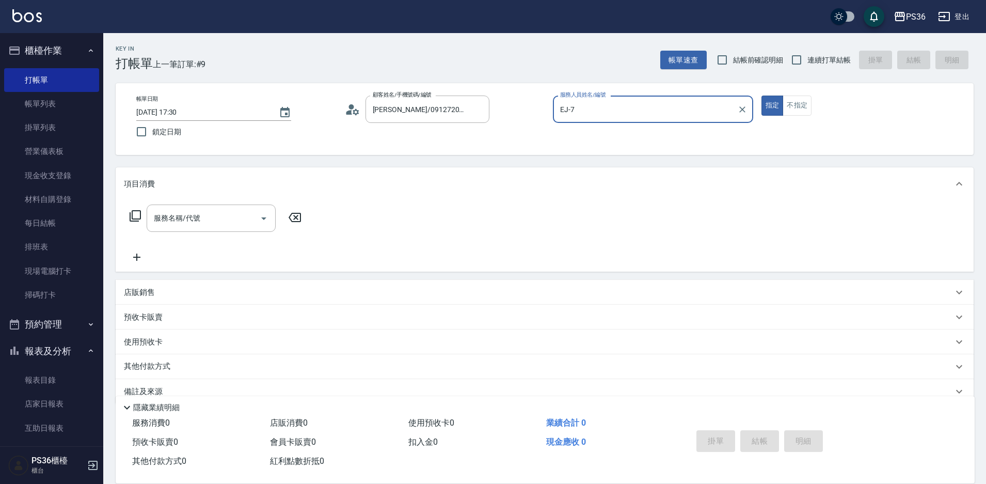
type input "EJ-7"
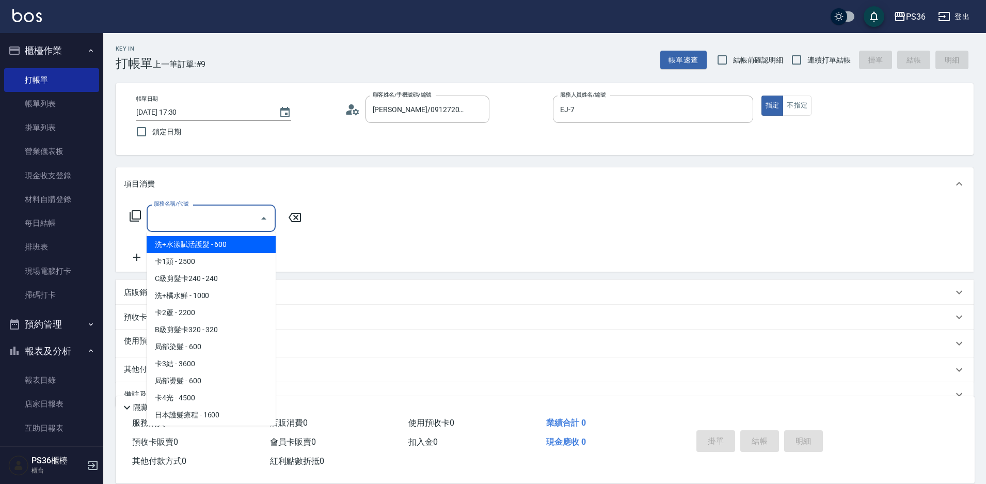
click at [183, 219] on input "服務名稱/代號" at bounding box center [203, 218] width 104 height 18
click at [135, 215] on icon at bounding box center [135, 216] width 12 height 12
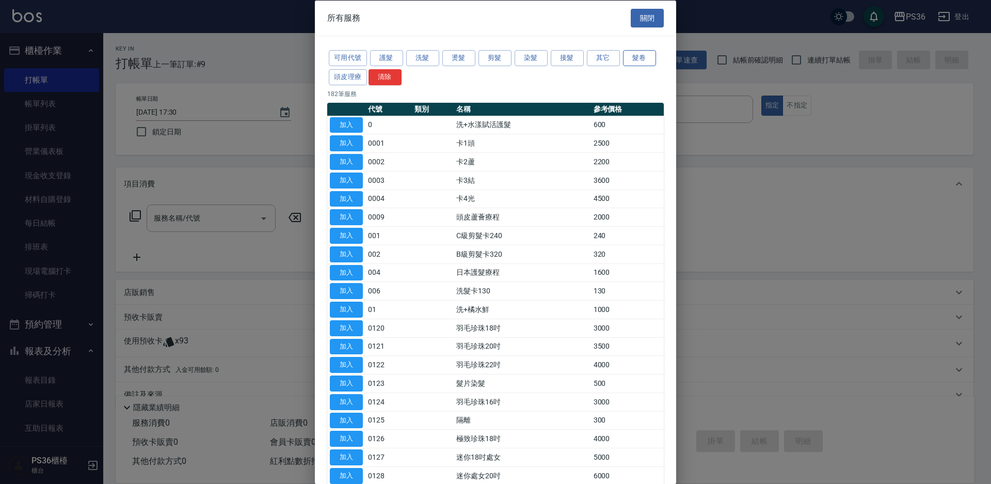
click at [644, 58] on button "髮卷" at bounding box center [639, 58] width 33 height 16
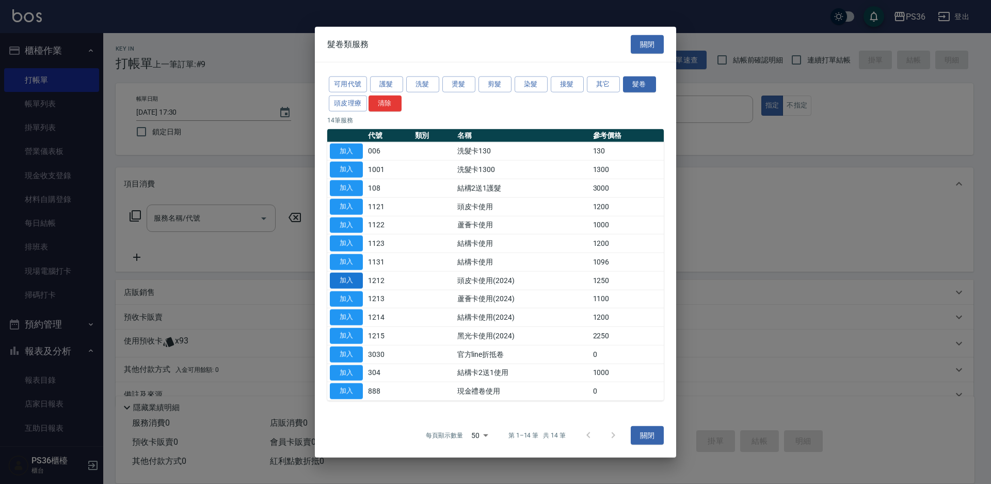
click at [348, 282] on button "加入" at bounding box center [346, 280] width 33 height 16
type input "頭皮卡使用(2024)(1212)"
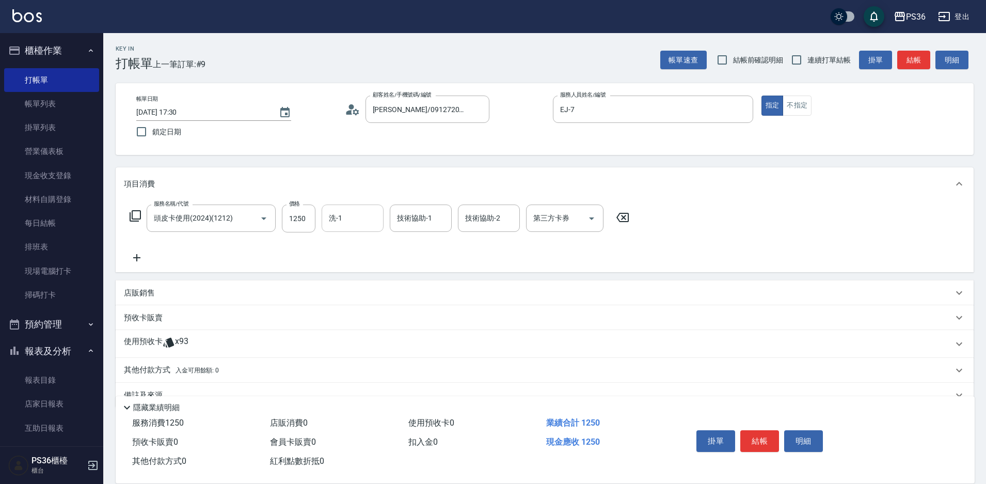
click at [360, 210] on input "洗-1" at bounding box center [352, 218] width 53 height 18
type input "[PERSON_NAME]-22"
click at [559, 220] on div "第三方卡券 第三方卡券" at bounding box center [564, 217] width 77 height 27
click at [549, 262] on span "舊有卡券" at bounding box center [564, 261] width 77 height 17
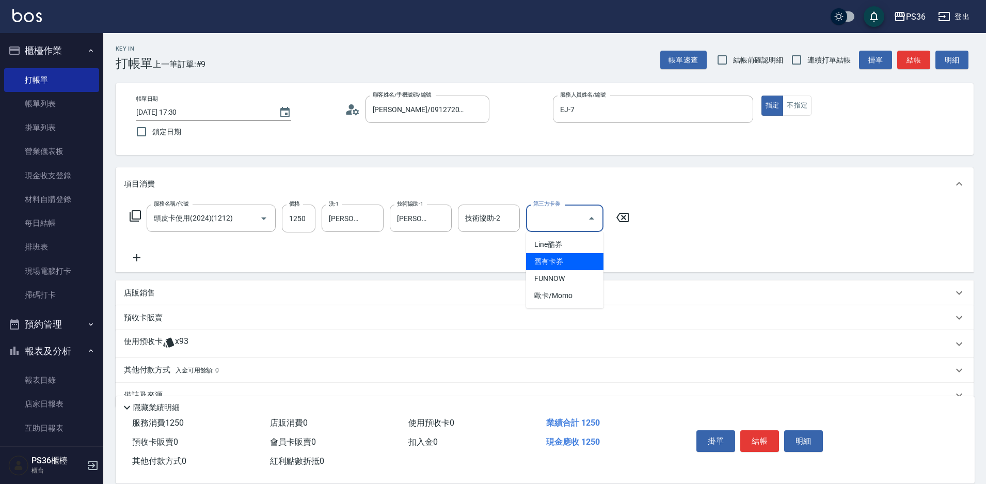
type input "舊有卡券"
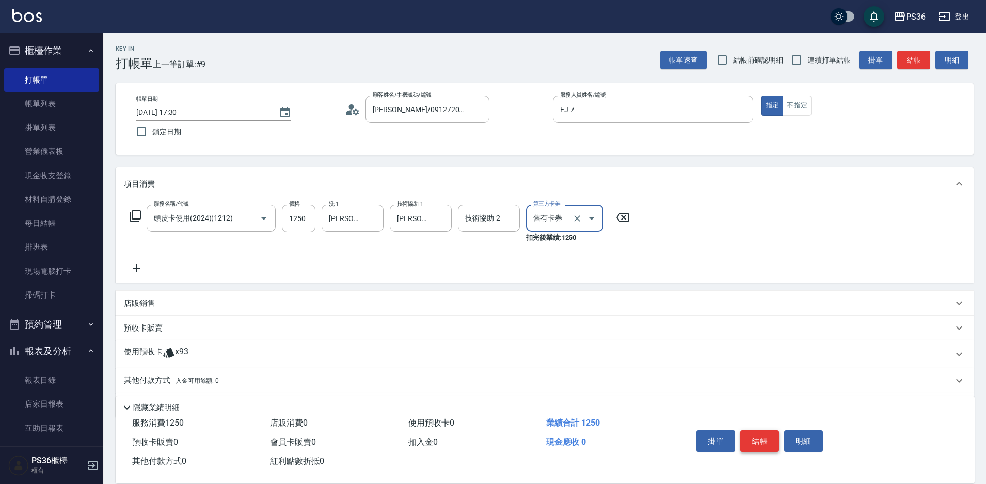
click at [751, 434] on button "結帳" at bounding box center [759, 441] width 39 height 22
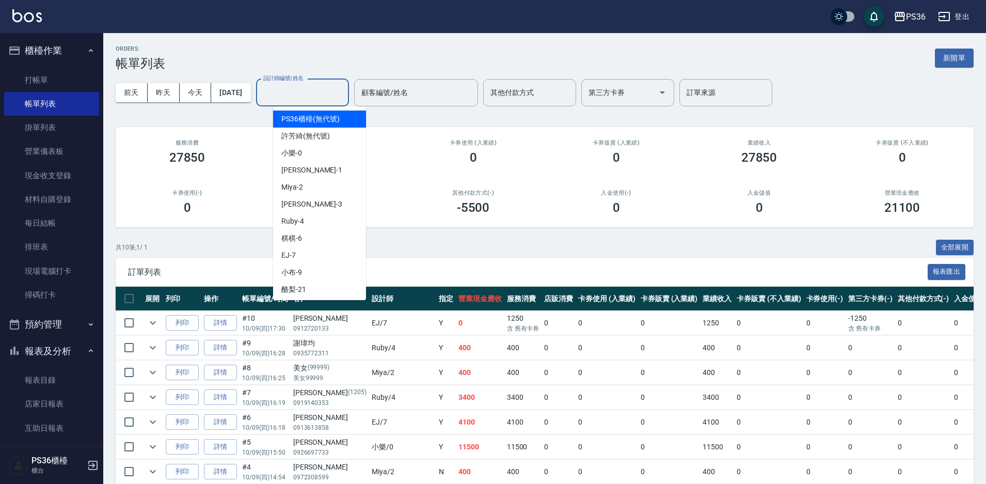
click at [305, 98] on input "設計師編號/姓名" at bounding box center [303, 93] width 84 height 18
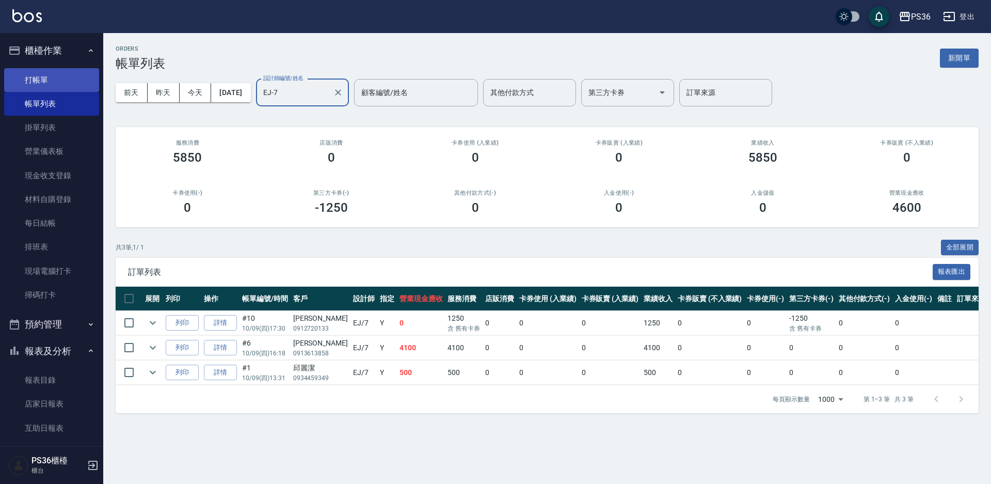
type input "EJ-7"
click at [47, 85] on link "打帳單" at bounding box center [51, 80] width 95 height 24
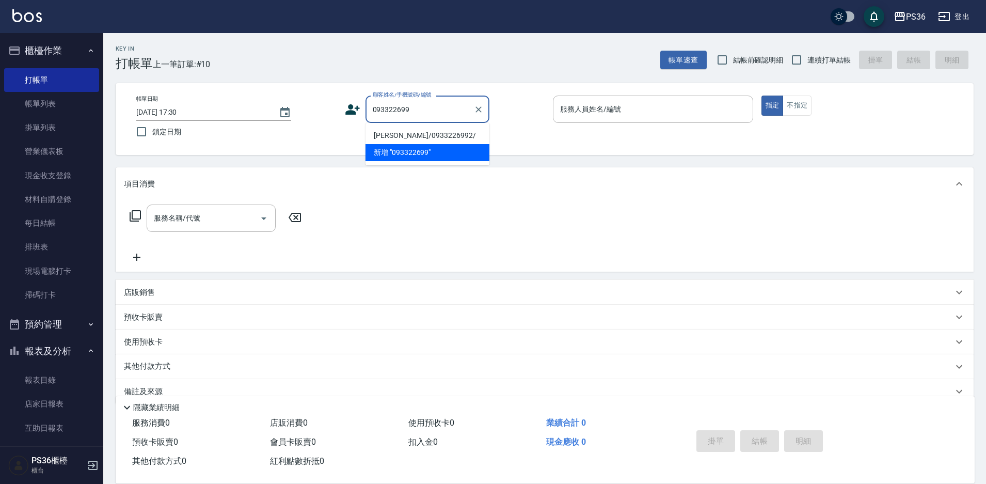
click at [417, 132] on li "[PERSON_NAME]/0933226992/" at bounding box center [427, 135] width 124 height 17
type input "[PERSON_NAME]/0933226992/"
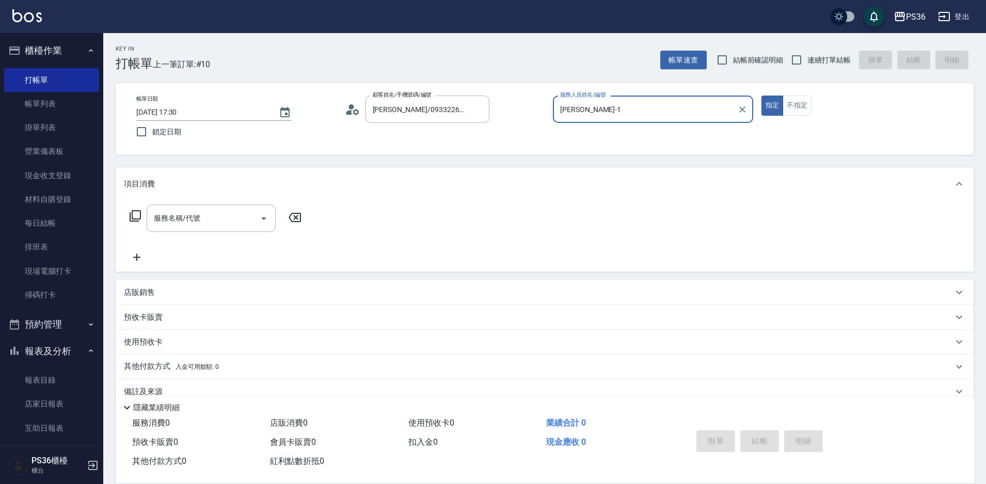
type input "[PERSON_NAME]-1"
click at [134, 216] on icon at bounding box center [135, 216] width 12 height 12
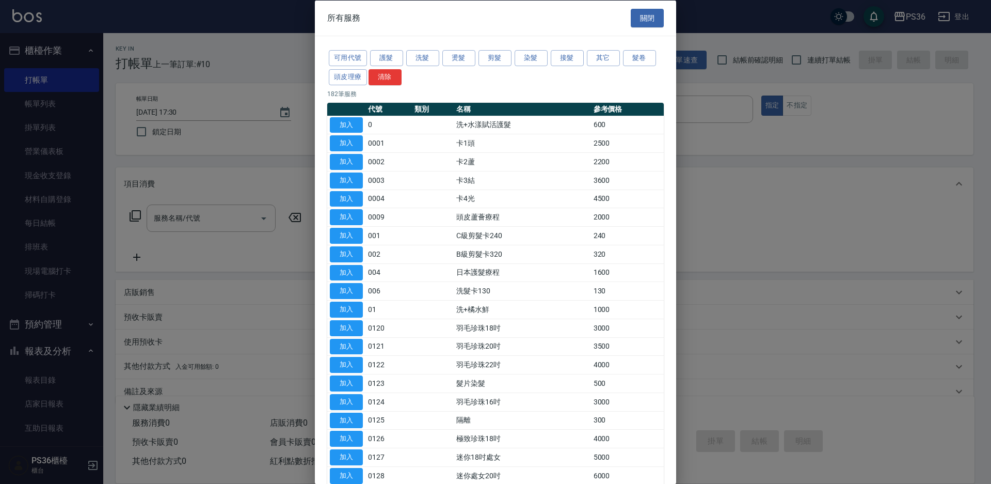
click at [471, 68] on div "可用代號 護髮 洗髮 燙髮 剪髮 染髮 接髮 其它 髮卷 頭皮理療 清除" at bounding box center [495, 68] width 337 height 38
click at [465, 60] on button "燙髮" at bounding box center [458, 58] width 33 height 16
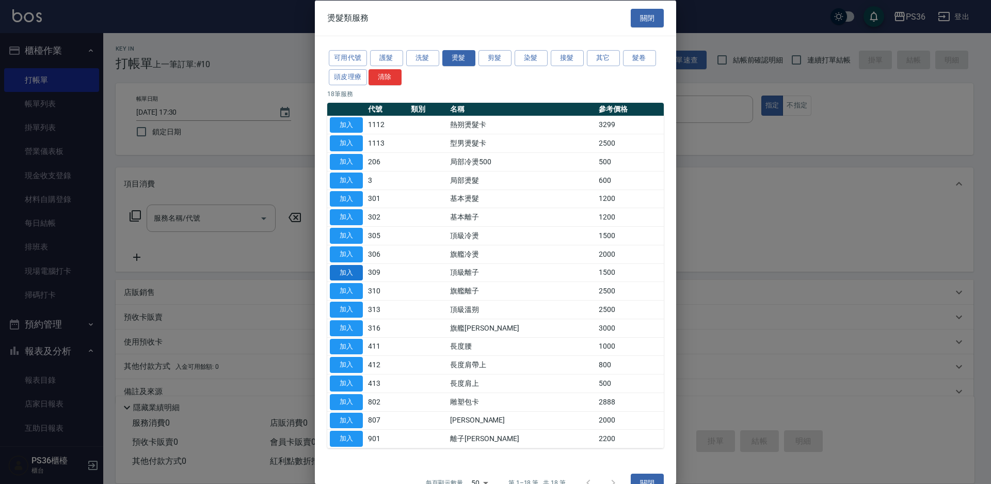
click at [346, 275] on button "加入" at bounding box center [346, 272] width 33 height 16
type input "頂級離子(309)"
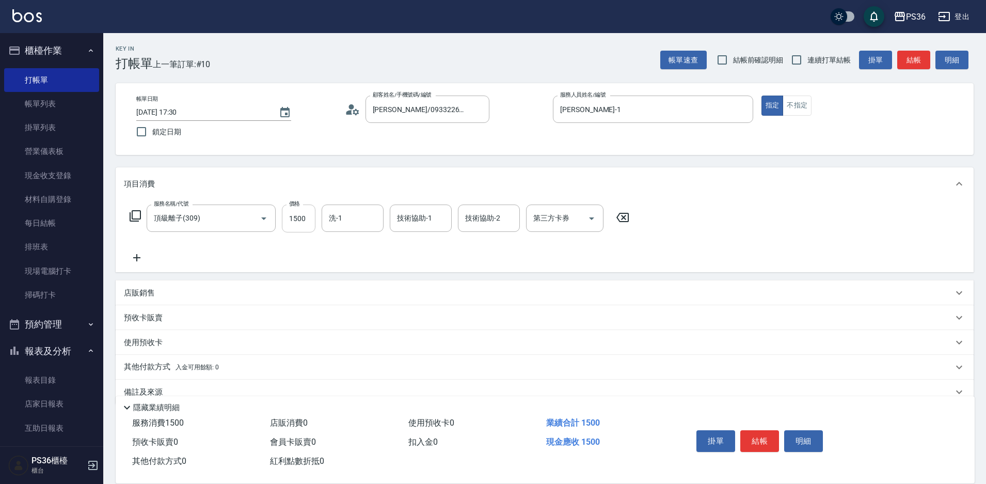
click at [305, 216] on input "1500" at bounding box center [299, 218] width 34 height 28
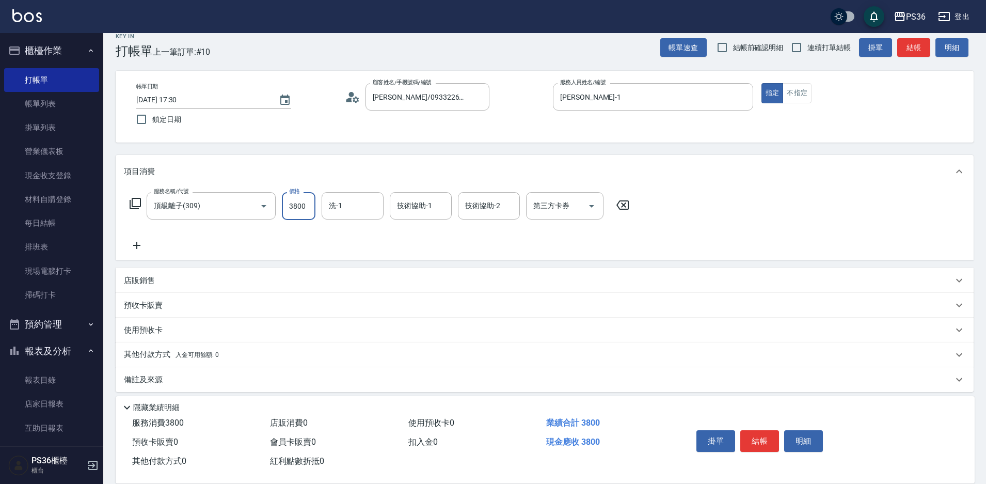
scroll to position [20, 0]
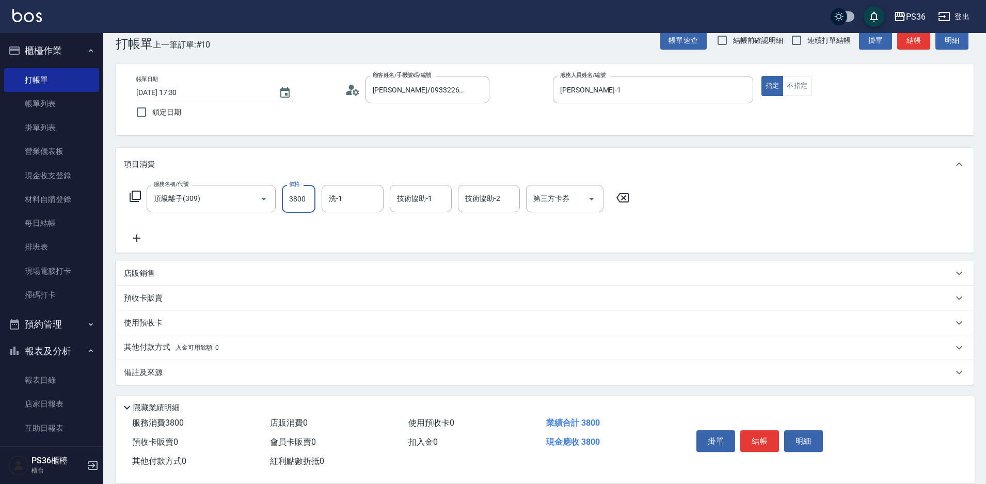
type input "3800"
click at [147, 346] on p "其他付款方式 入金可用餘額: 0" at bounding box center [171, 347] width 95 height 11
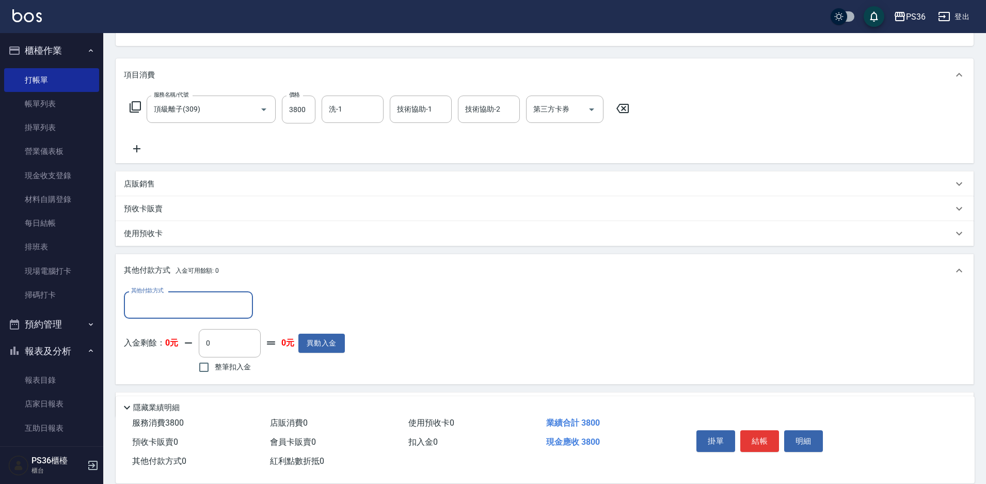
scroll to position [136, 0]
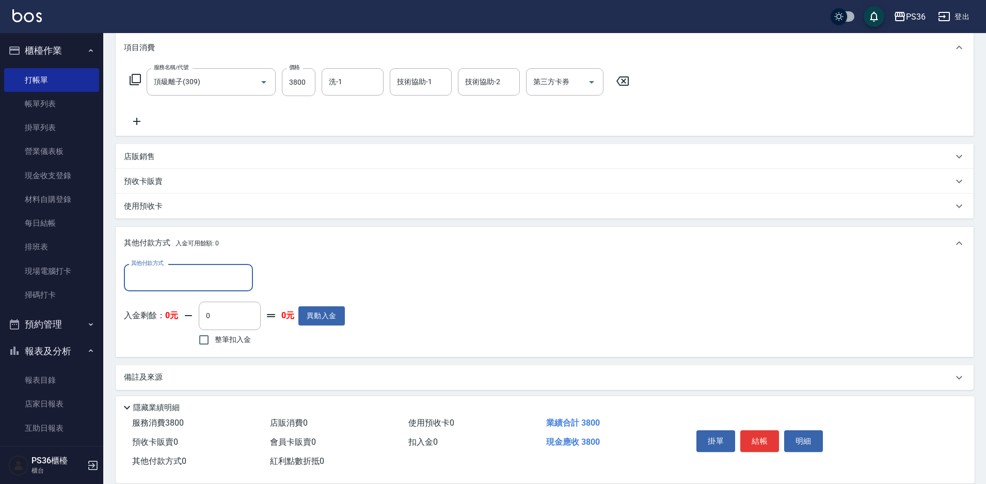
click at [163, 285] on input "其他付款方式" at bounding box center [189, 277] width 120 height 18
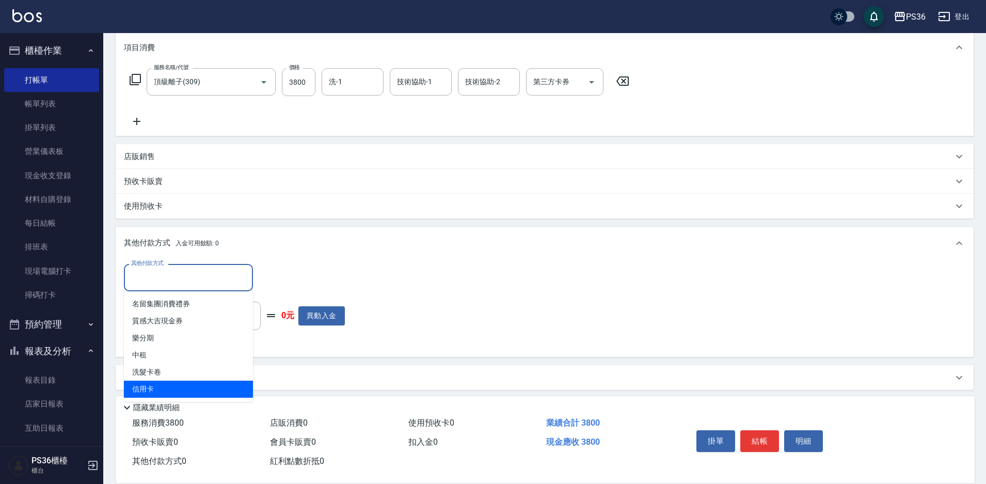
click at [165, 382] on span "信用卡" at bounding box center [188, 388] width 129 height 17
type input "信用卡"
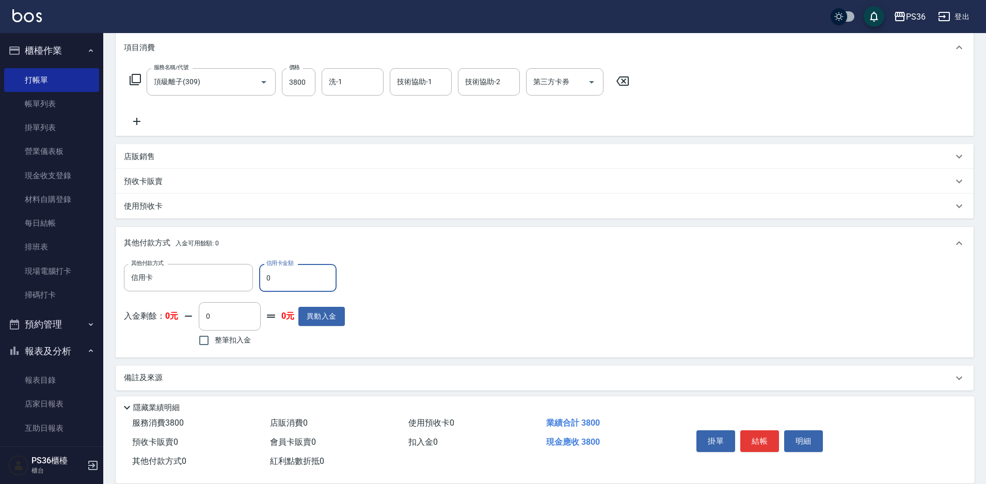
click at [296, 282] on input "0" at bounding box center [297, 278] width 77 height 28
type input "3800"
click at [758, 439] on button "結帳" at bounding box center [759, 441] width 39 height 22
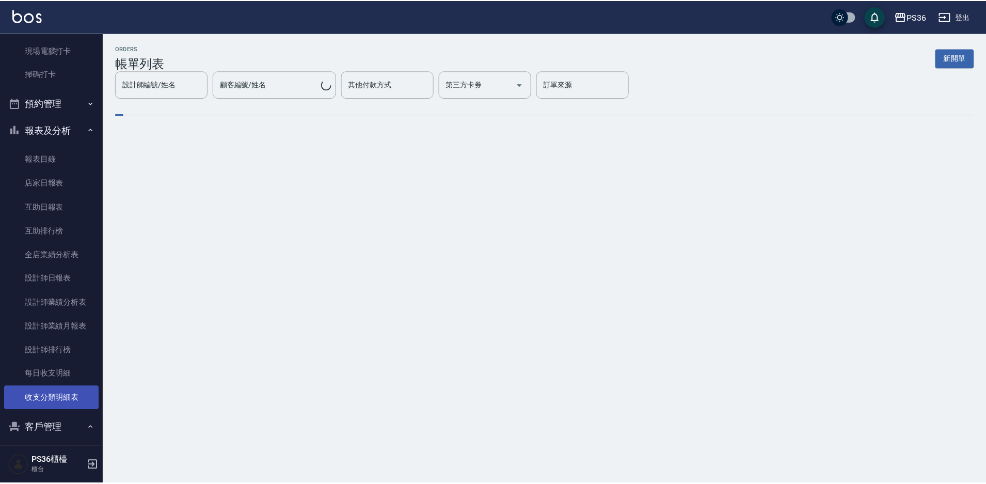
scroll to position [361, 0]
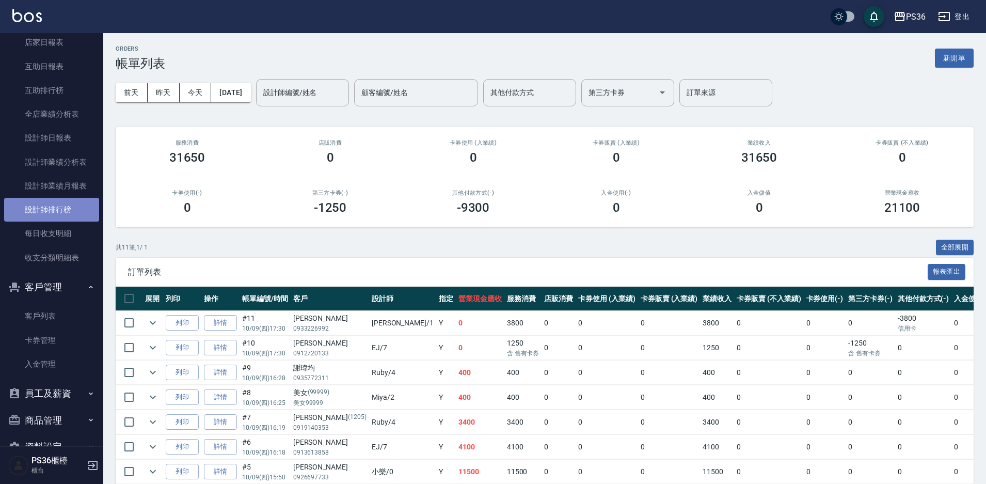
click at [52, 207] on link "設計師排行榜" at bounding box center [51, 210] width 95 height 24
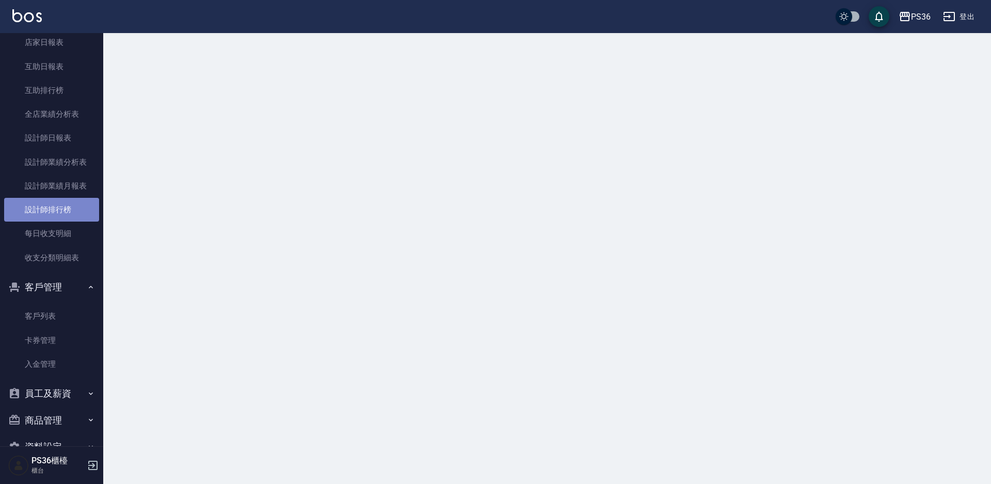
click at [52, 207] on link "設計師排行榜" at bounding box center [51, 210] width 95 height 24
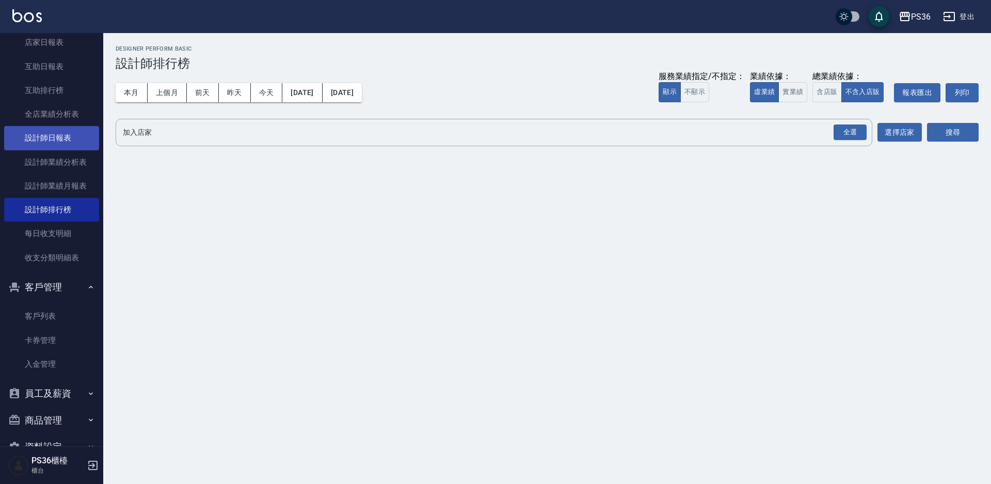
click at [49, 129] on link "設計師日報表" at bounding box center [51, 138] width 95 height 24
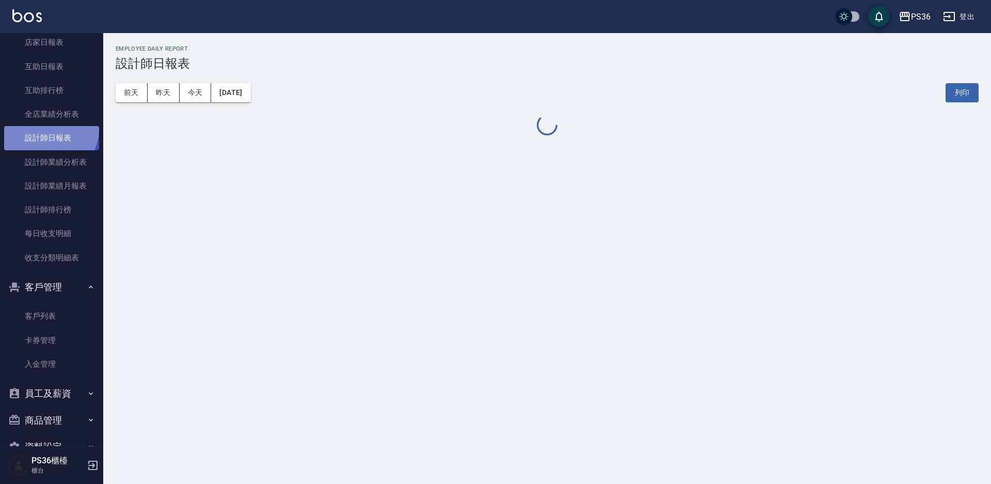
click at [49, 129] on link "設計師日報表" at bounding box center [51, 138] width 95 height 24
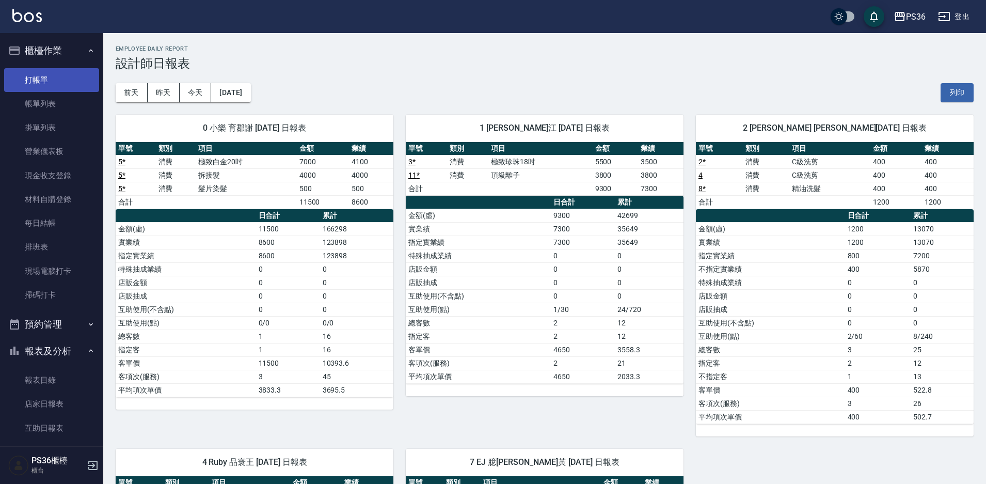
click at [59, 86] on link "打帳單" at bounding box center [51, 80] width 95 height 24
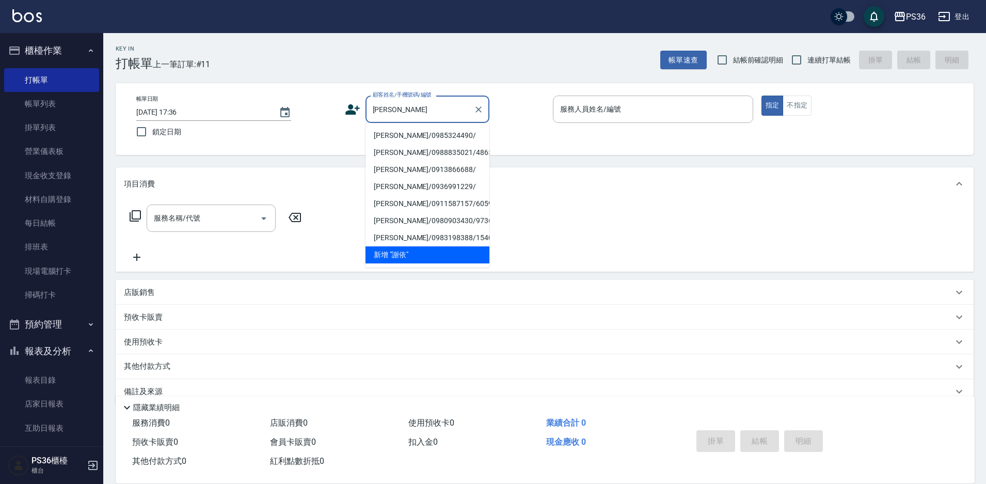
drag, startPoint x: 383, startPoint y: 137, endPoint x: 438, endPoint y: 120, distance: 57.5
click at [383, 137] on li "[PERSON_NAME]/0985324490/" at bounding box center [427, 135] width 124 height 17
type input "[PERSON_NAME]/0985324490/"
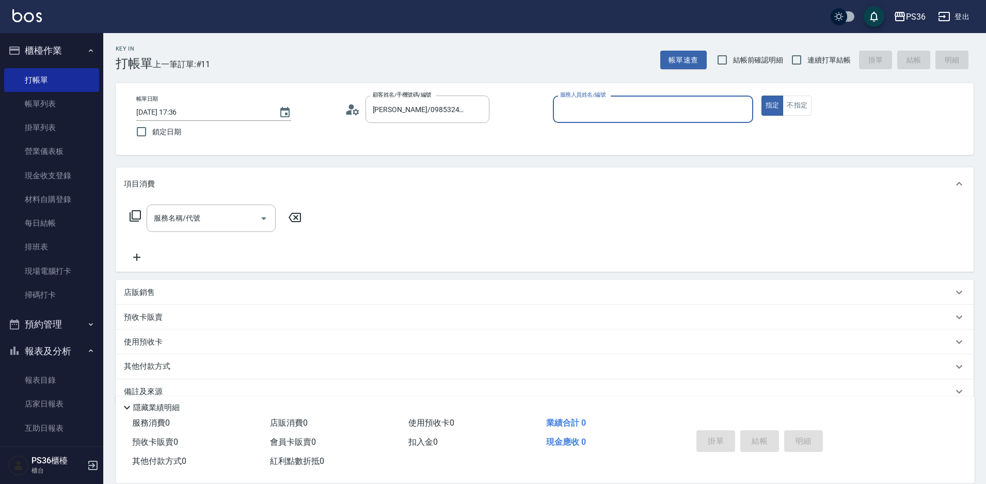
type input "Ruby-4"
click at [225, 220] on input "服務名稱/代號" at bounding box center [203, 218] width 104 height 18
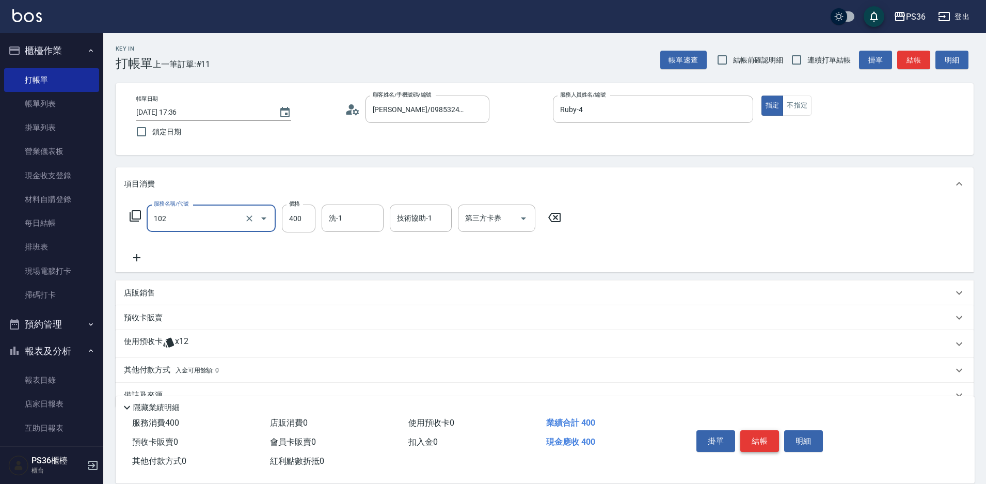
type input "精油洗髮(102)"
click at [758, 437] on button "結帳" at bounding box center [759, 441] width 39 height 22
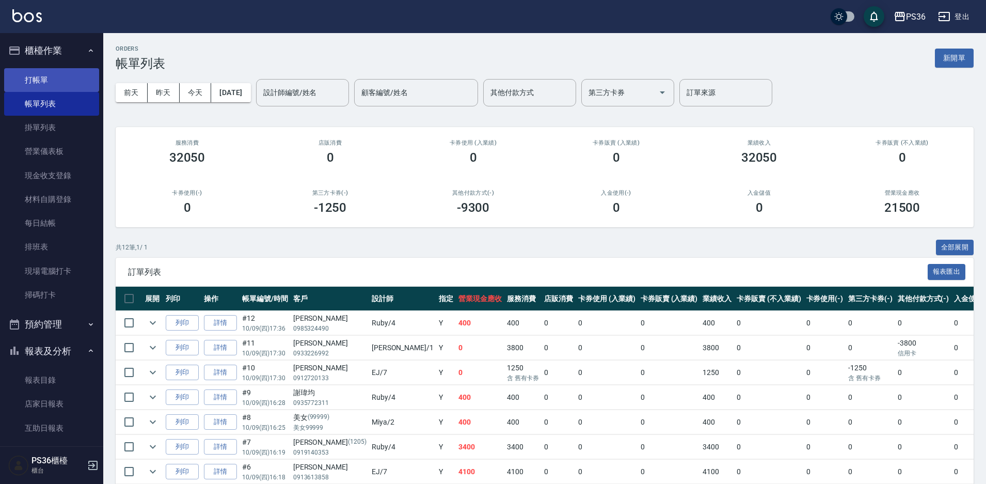
click at [73, 83] on link "打帳單" at bounding box center [51, 80] width 95 height 24
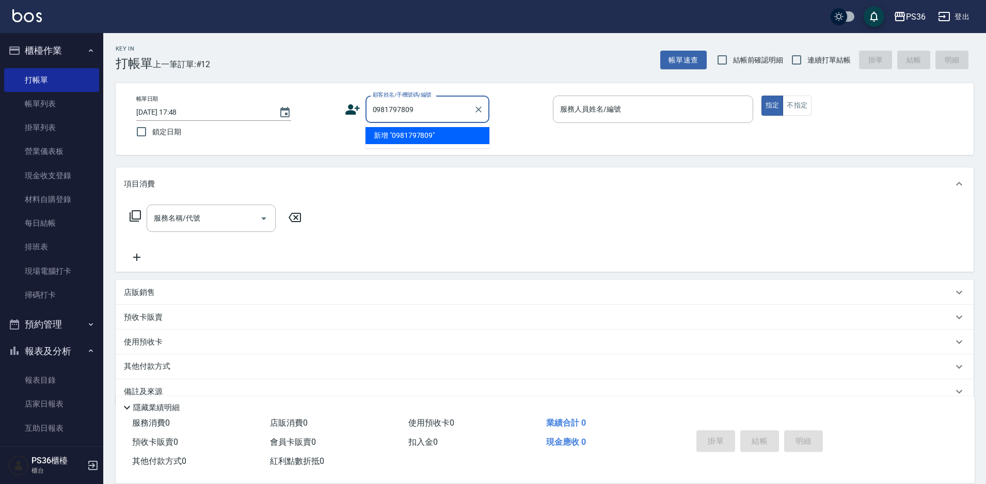
click at [398, 135] on li "新增 "0981797809"" at bounding box center [427, 135] width 124 height 17
type input "0981797809"
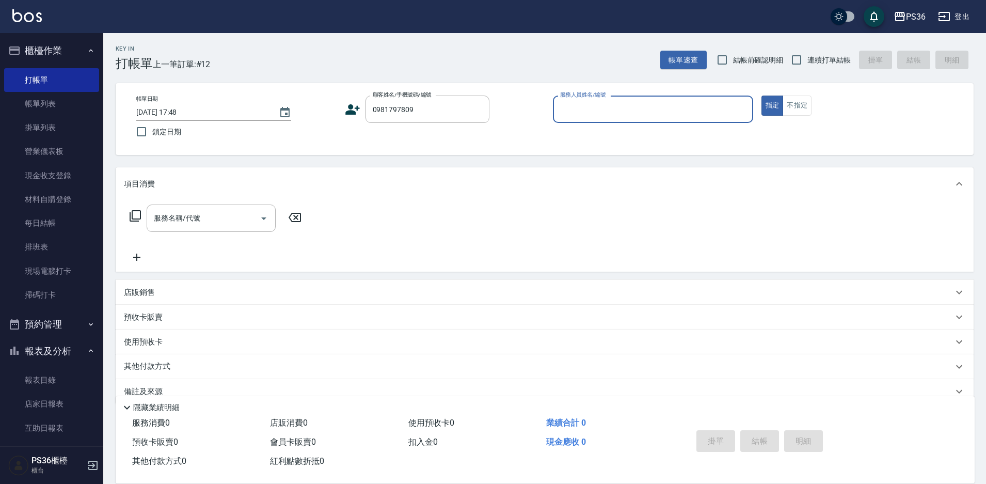
click at [353, 109] on icon at bounding box center [352, 109] width 15 height 15
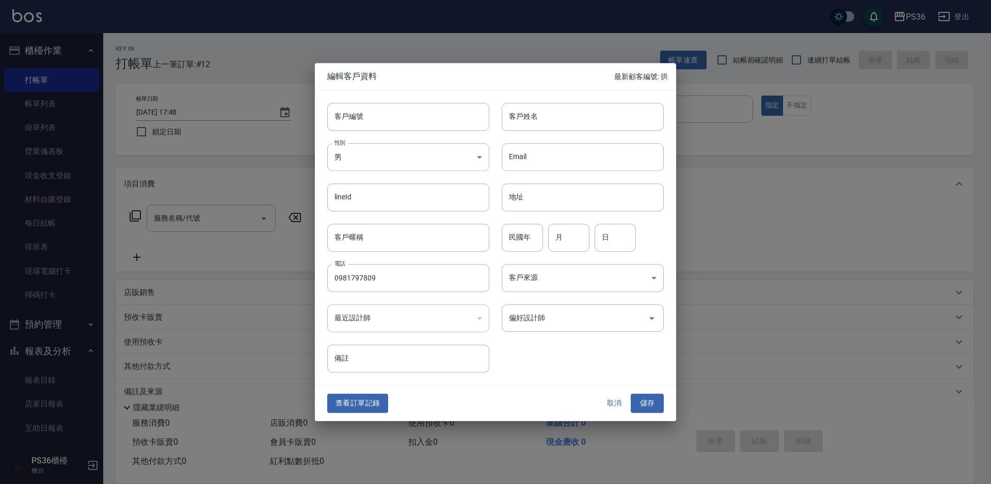
type input "0981797809"
click at [528, 112] on div "客戶姓名 客戶姓名" at bounding box center [583, 117] width 162 height 28
type input "ㄔ"
type input "[PERSON_NAME]"
click at [646, 399] on button "儲存" at bounding box center [647, 403] width 33 height 19
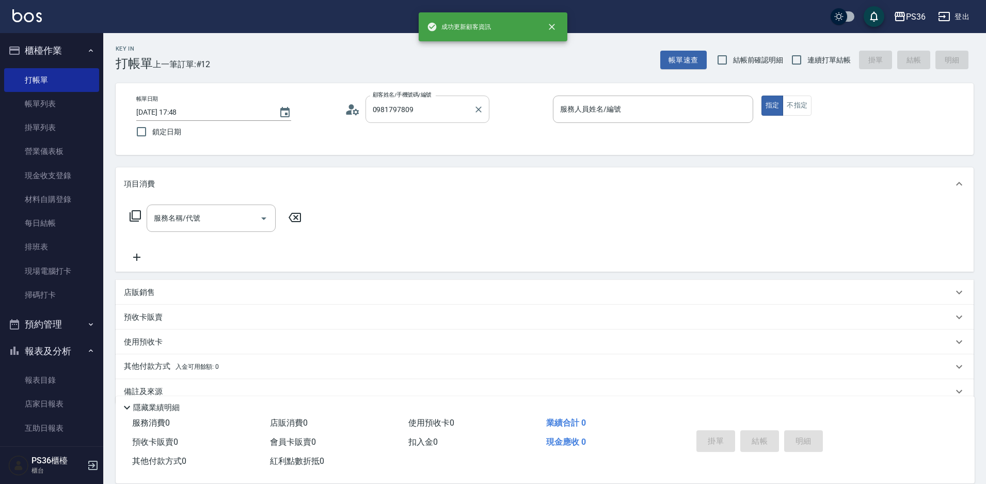
click at [410, 118] on input "0981797809" at bounding box center [419, 109] width 99 height 18
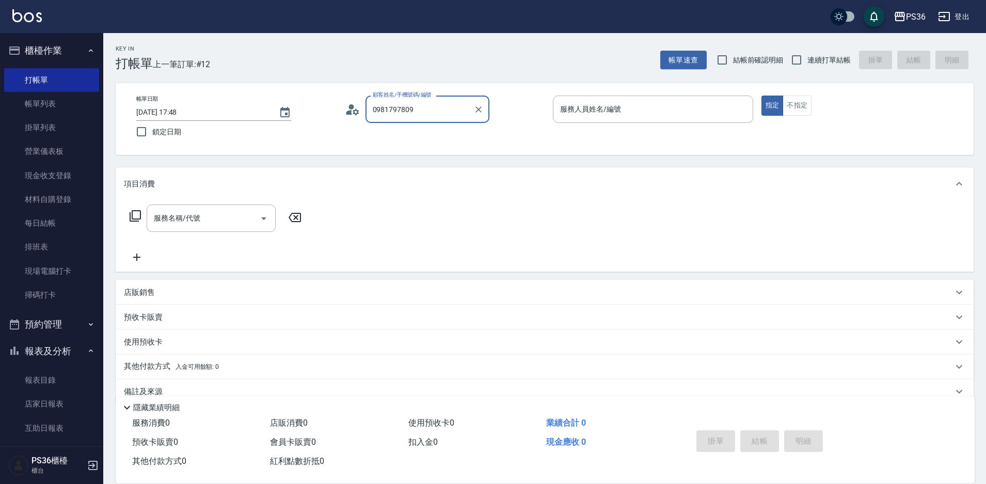
click at [458, 118] on input "0981797809" at bounding box center [419, 109] width 99 height 18
click at [387, 135] on li "[PERSON_NAME]/0981797809/" at bounding box center [427, 135] width 124 height 17
type input "[PERSON_NAME]/0981797809/"
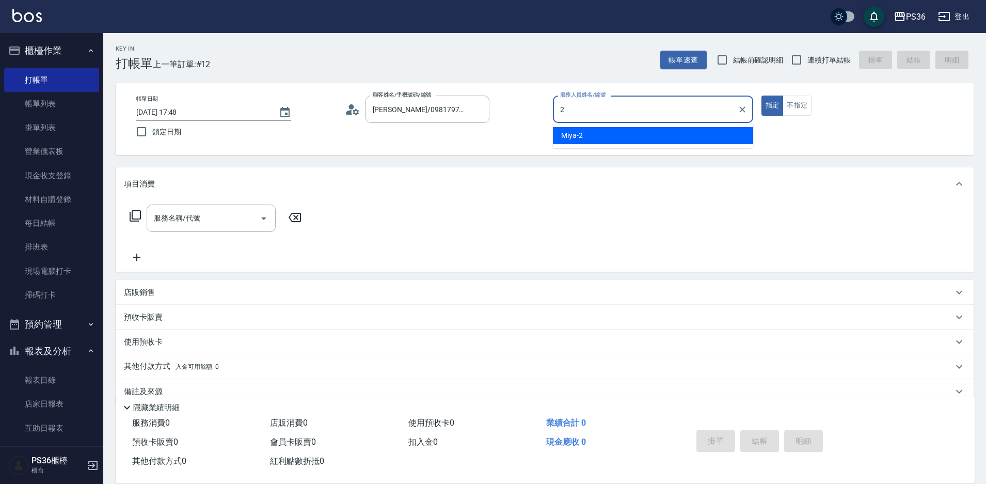
type input "Miya-2"
type button "true"
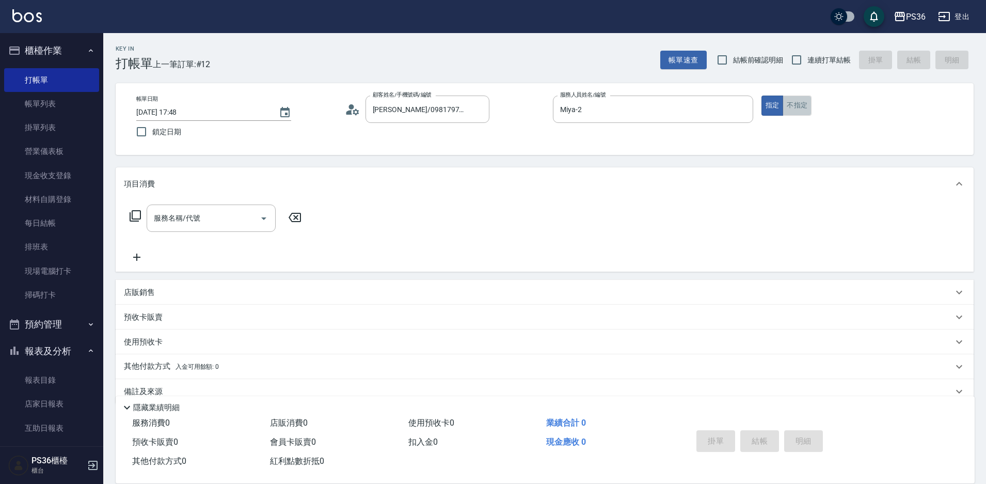
click at [793, 108] on button "不指定" at bounding box center [796, 105] width 29 height 20
click at [226, 218] on input "服務名稱/代號" at bounding box center [203, 218] width 104 height 18
click at [137, 218] on icon at bounding box center [135, 216] width 12 height 12
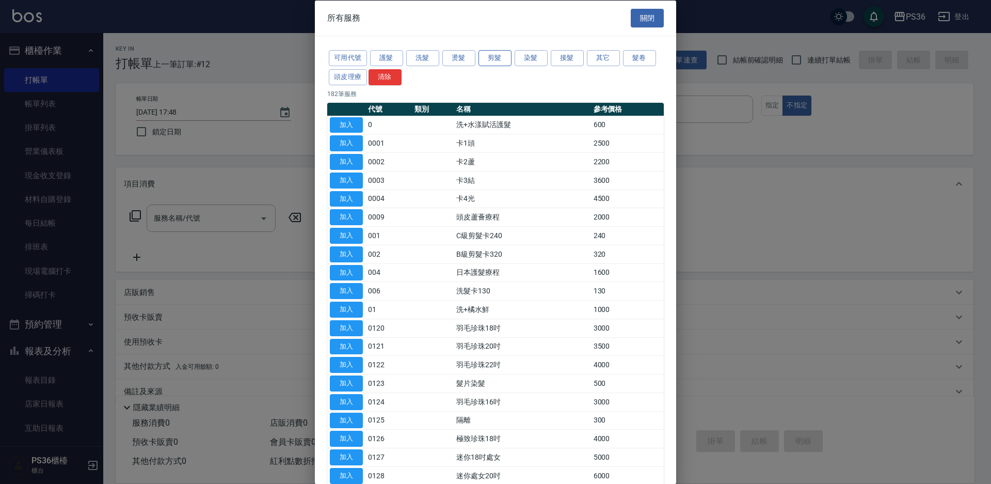
click at [501, 58] on button "剪髮" at bounding box center [494, 58] width 33 height 16
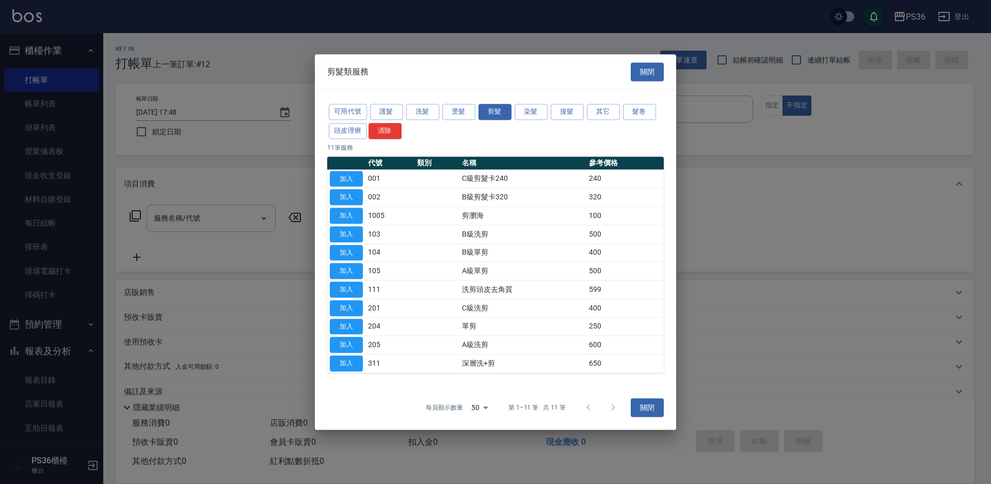
click at [665, 83] on div "剪髮類服務 關閉" at bounding box center [495, 72] width 361 height 36
click at [648, 79] on button "關閉" at bounding box center [647, 71] width 33 height 19
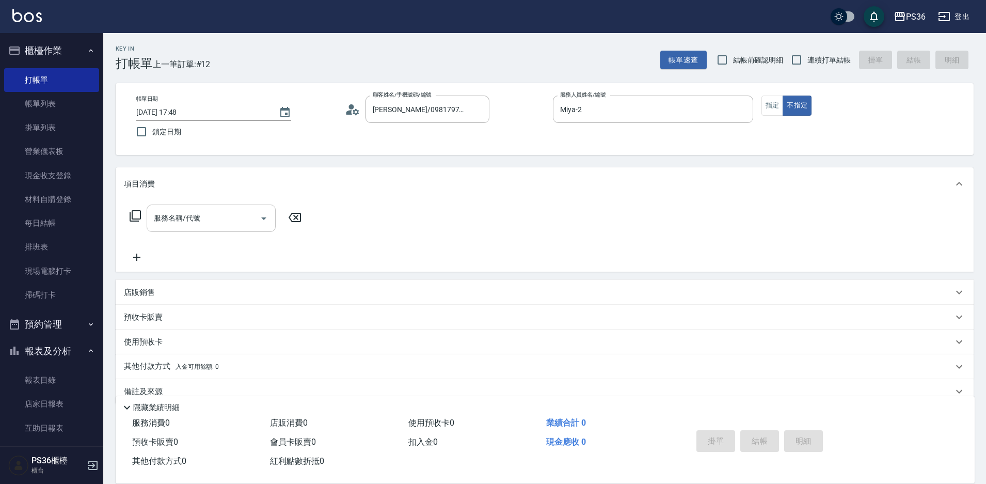
click at [165, 216] on input "服務名稱/代號" at bounding box center [203, 218] width 104 height 18
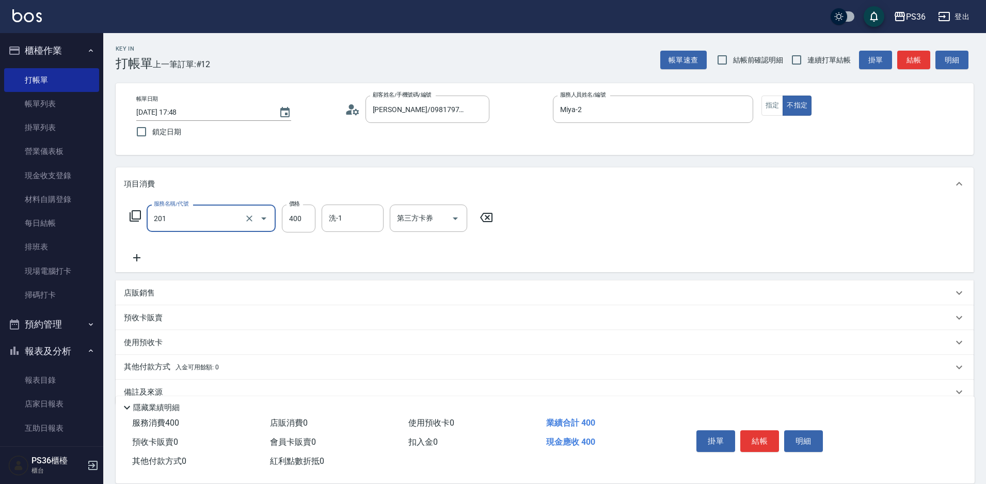
type input "C級洗剪(201)"
click at [139, 254] on icon at bounding box center [137, 257] width 26 height 12
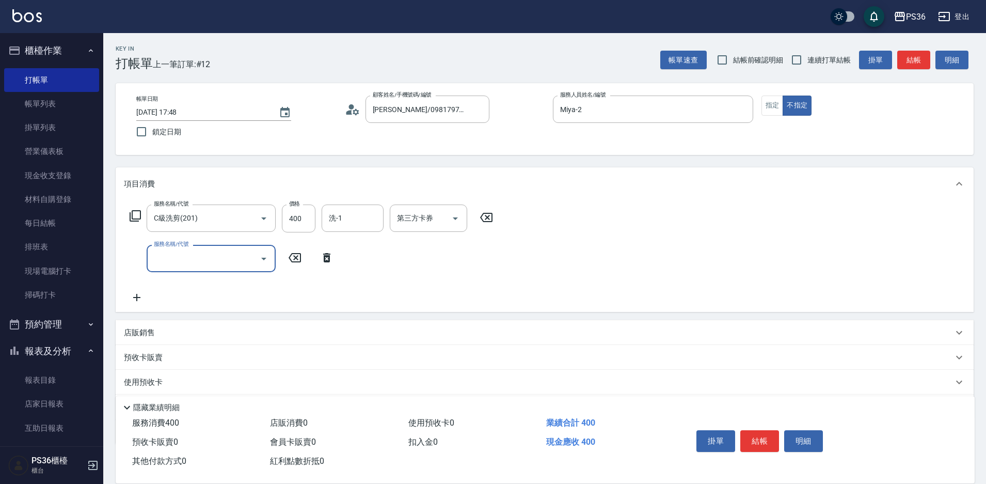
click at [322, 259] on icon at bounding box center [327, 257] width 26 height 12
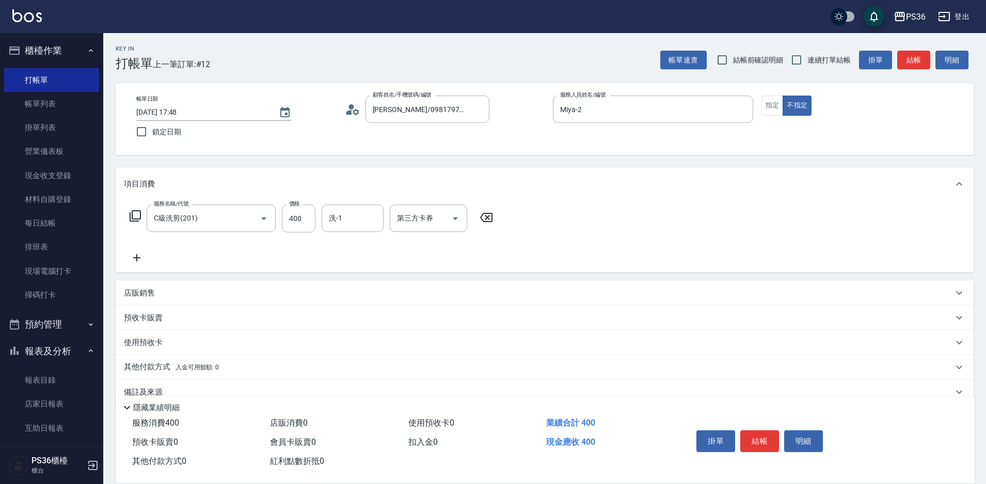
click at [135, 221] on icon at bounding box center [135, 215] width 11 height 11
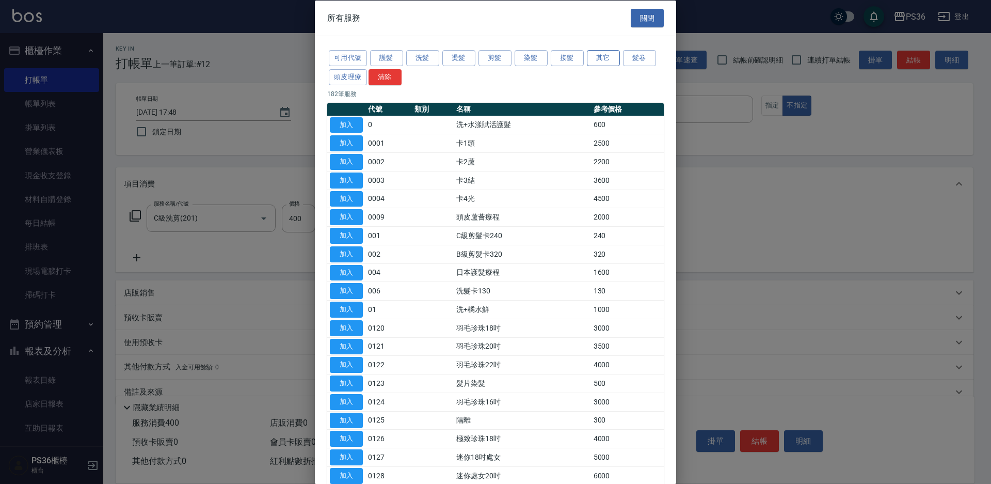
click at [605, 58] on button "其它" at bounding box center [603, 58] width 33 height 16
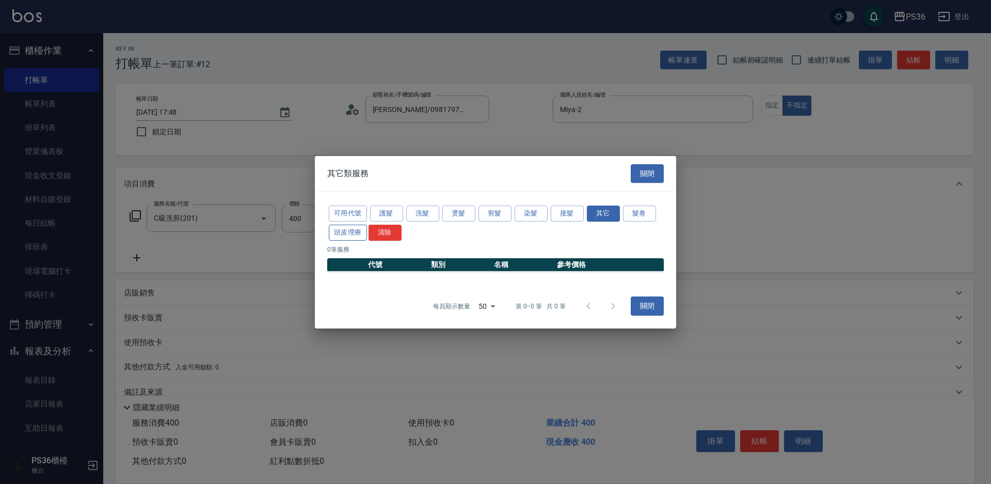
click at [356, 235] on button "頭皮理療" at bounding box center [348, 233] width 38 height 16
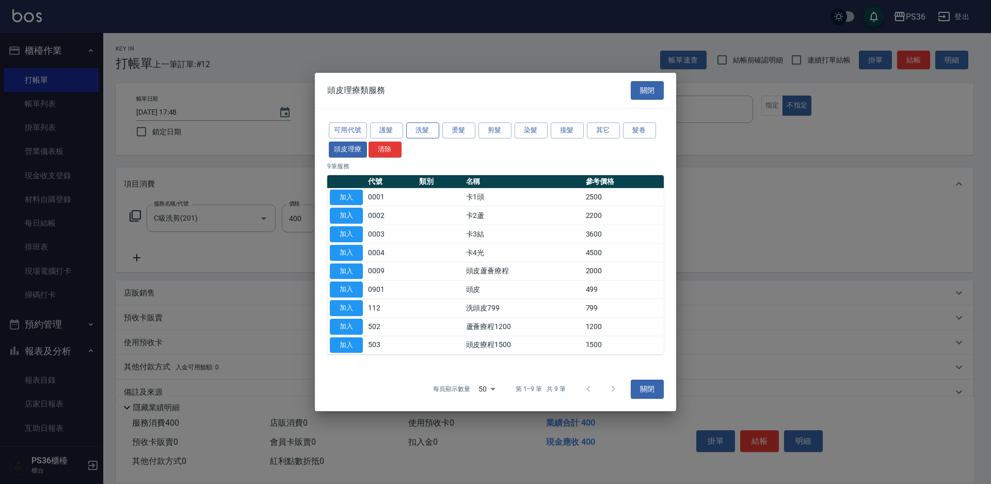
click at [424, 131] on button "洗髮" at bounding box center [422, 130] width 33 height 16
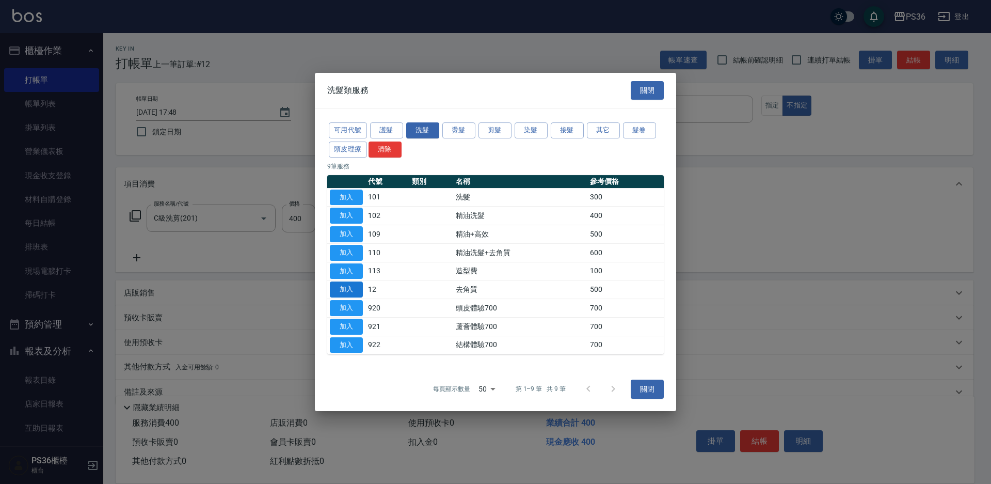
click at [349, 284] on button "加入" at bounding box center [346, 289] width 33 height 16
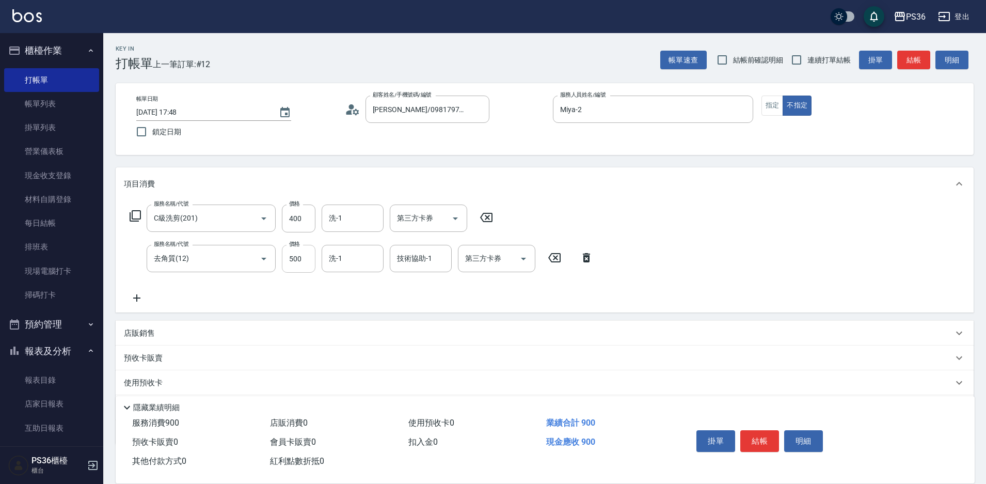
click at [296, 252] on input "500" at bounding box center [299, 259] width 34 height 28
click at [297, 218] on input "400" at bounding box center [299, 218] width 34 height 28
type input "300"
click at [363, 301] on div "服務名稱/代號 C級洗剪(201) 服務名稱/代號 價格 300 價格 洗-1 洗-1 第三方卡券 第三方卡券 服務名稱/代號 去角質(12) 服務名稱/代號…" at bounding box center [361, 254] width 475 height 100
click at [305, 259] on input "500" at bounding box center [299, 259] width 34 height 28
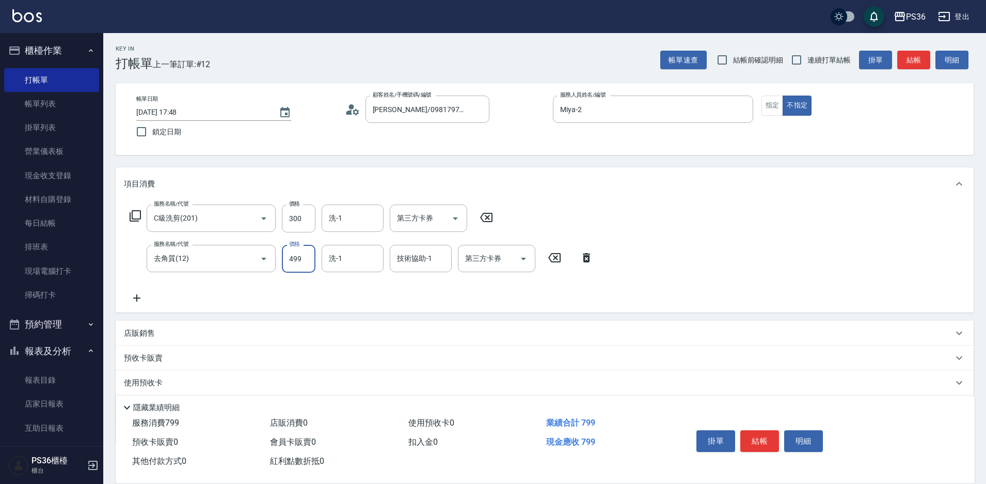
type input "499"
click at [372, 279] on div "服務名稱/代號 C級洗剪(201) 服務名稱/代號 價格 300 價格 洗-1 洗-1 第三方卡券 第三方卡券 服務名稱/代號 去角質(12) 服務名稱/代號…" at bounding box center [361, 254] width 475 height 100
click at [754, 430] on button "結帳" at bounding box center [759, 441] width 39 height 22
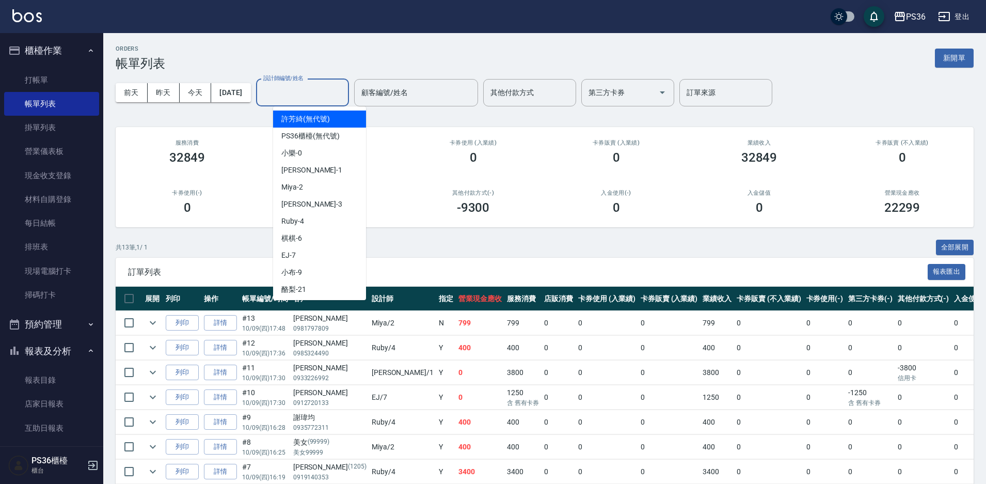
click at [311, 97] on input "設計師編號/姓名" at bounding box center [303, 93] width 84 height 18
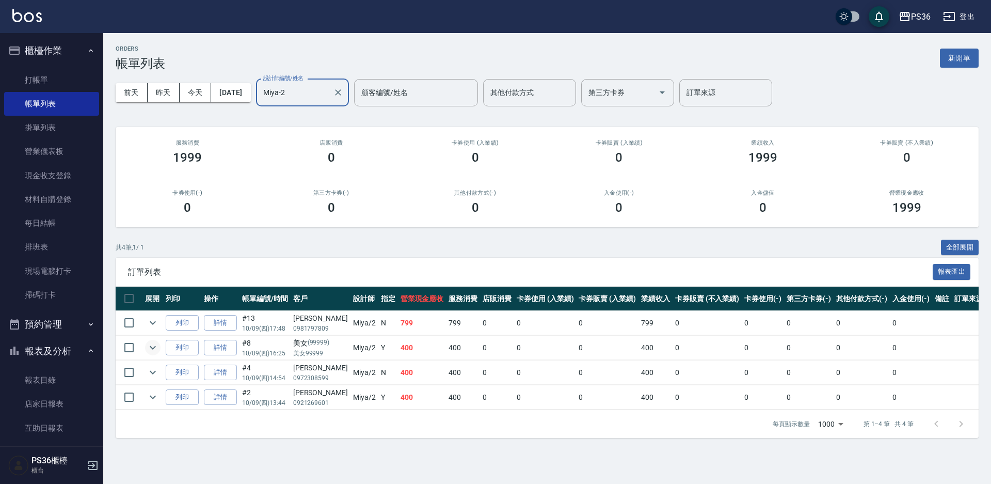
type input "Miya-2"
click at [154, 344] on icon "expand row" at bounding box center [153, 347] width 12 height 12
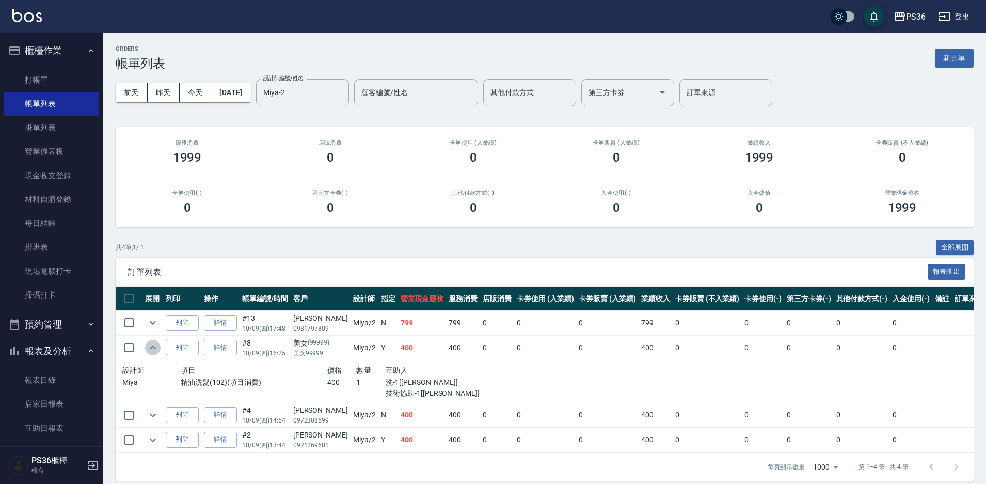
click at [154, 344] on icon "expand row" at bounding box center [153, 347] width 12 height 12
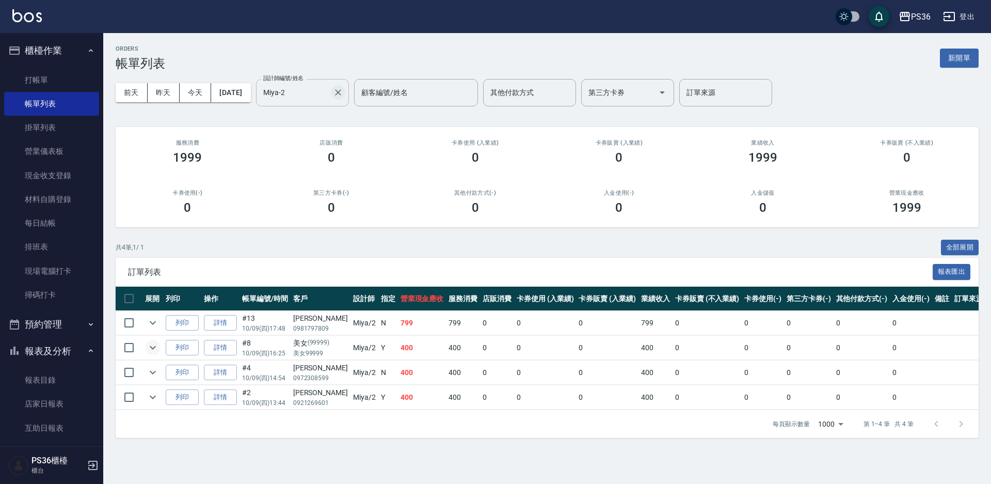
click at [343, 96] on icon "Clear" at bounding box center [338, 92] width 10 height 10
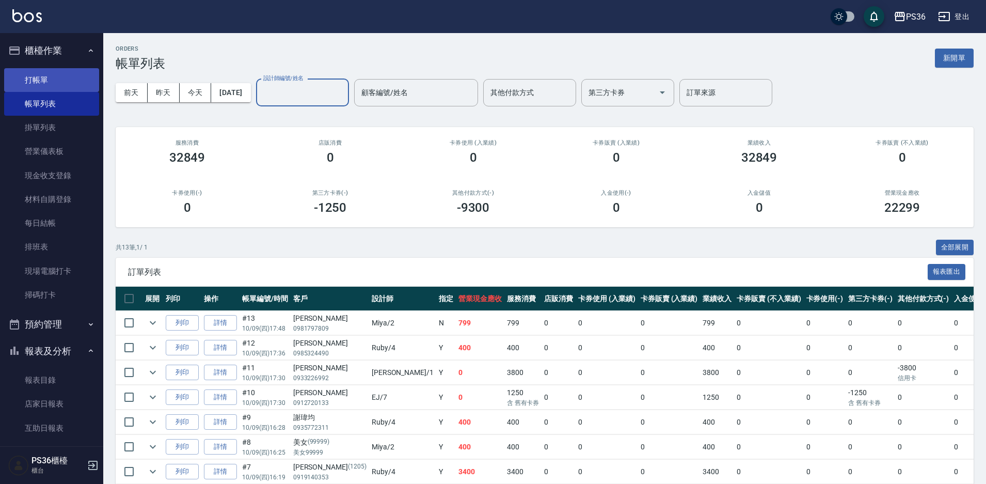
click at [23, 77] on link "打帳單" at bounding box center [51, 80] width 95 height 24
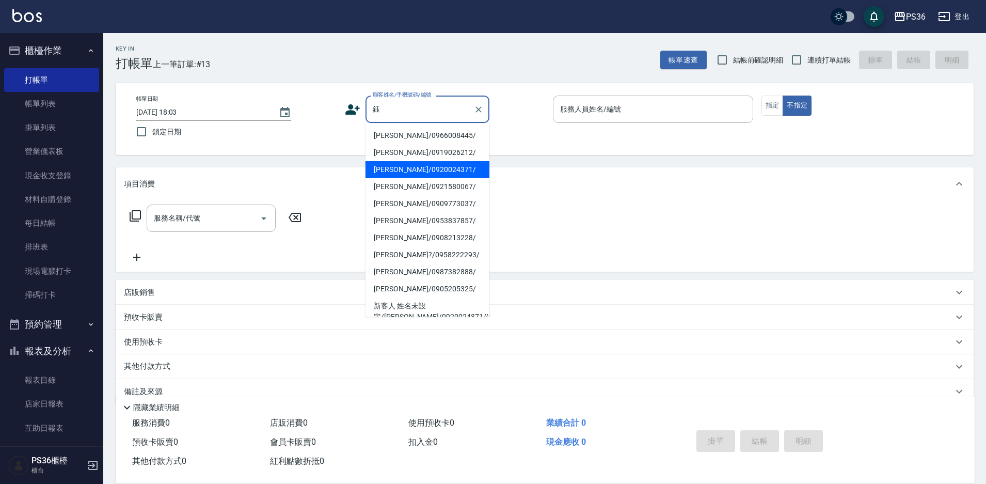
click at [421, 174] on li "[PERSON_NAME]/0920024371/" at bounding box center [427, 169] width 124 height 17
type input "[PERSON_NAME]/0920024371/"
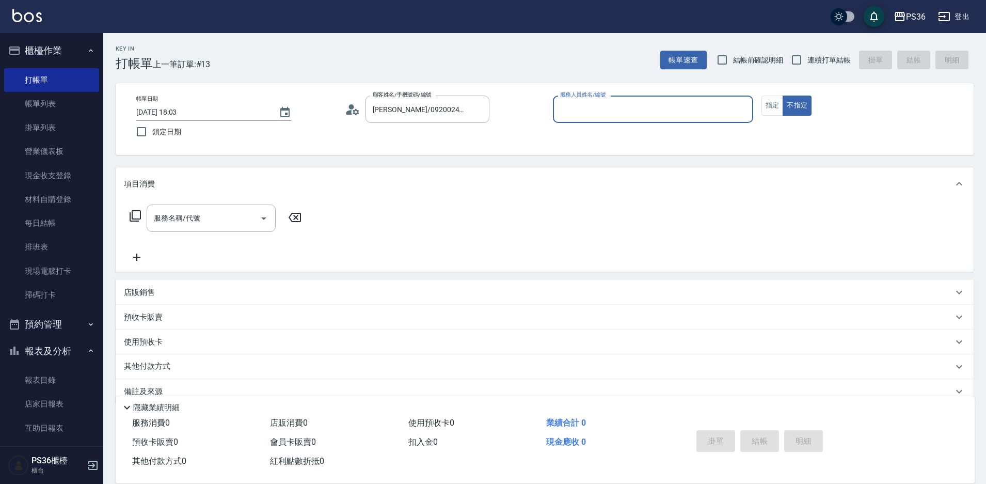
type input "Ruby-4"
click at [777, 111] on button "指定" at bounding box center [772, 105] width 22 height 20
click at [220, 210] on input "服務名稱/代號" at bounding box center [203, 218] width 104 height 18
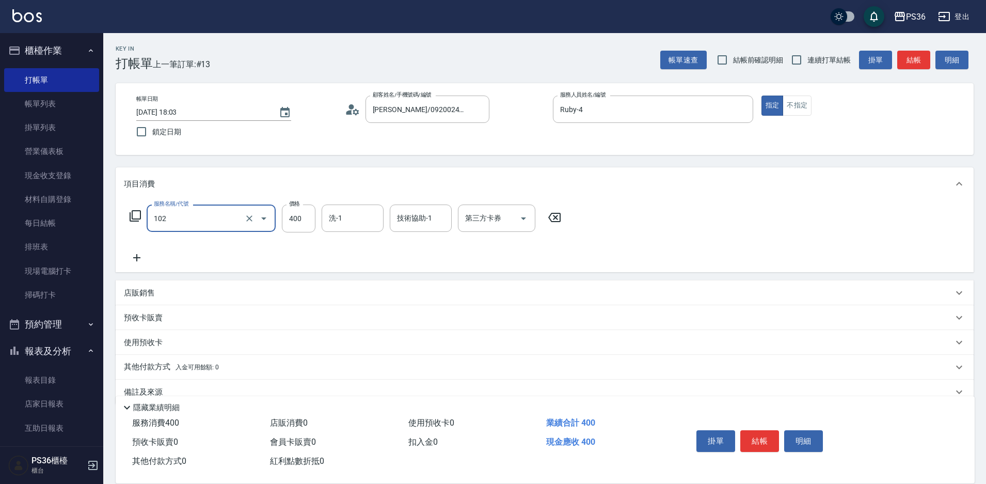
type input "精油洗髮(102)"
click at [142, 249] on div "服務名稱/代號 精油洗髮(102) 服務名稱/代號 價格 400 價格 洗-1 洗-1 技術協助-1 技術協助-1 第三方卡券 第三方卡券" at bounding box center [345, 233] width 443 height 59
click at [143, 258] on icon at bounding box center [137, 257] width 26 height 12
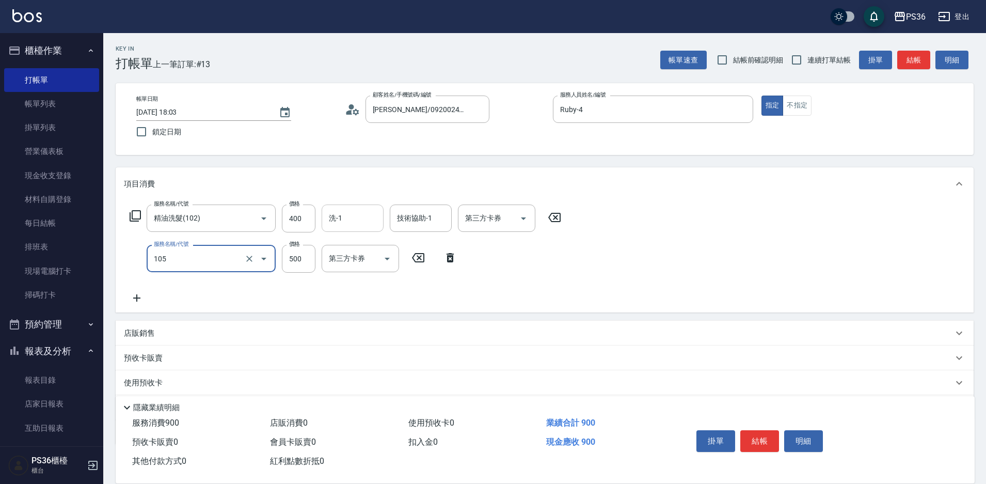
click at [343, 222] on input "洗-1" at bounding box center [352, 218] width 53 height 18
type input "A級單剪(105)"
type input "[PERSON_NAME]-22"
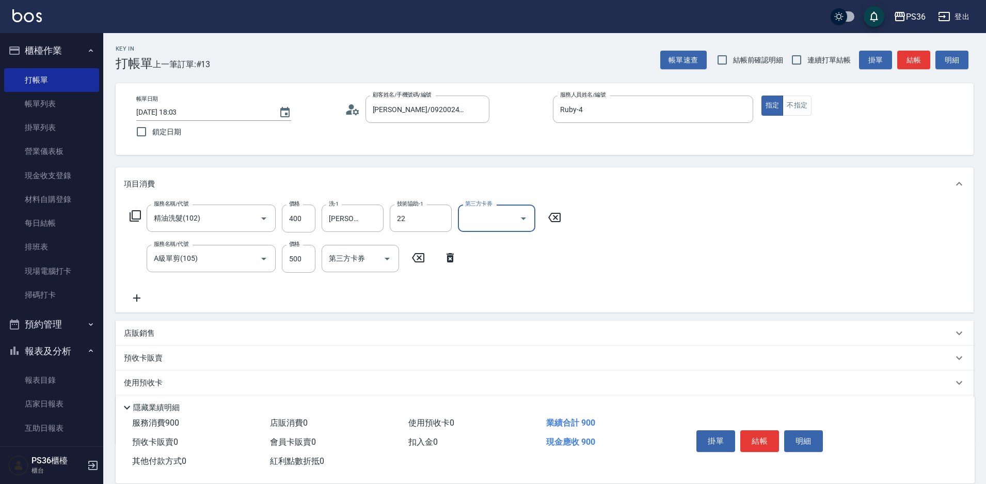
type input "[PERSON_NAME]-22"
click at [746, 426] on div "掛單 結帳 明細" at bounding box center [759, 442] width 135 height 33
click at [752, 431] on button "結帳" at bounding box center [759, 441] width 39 height 22
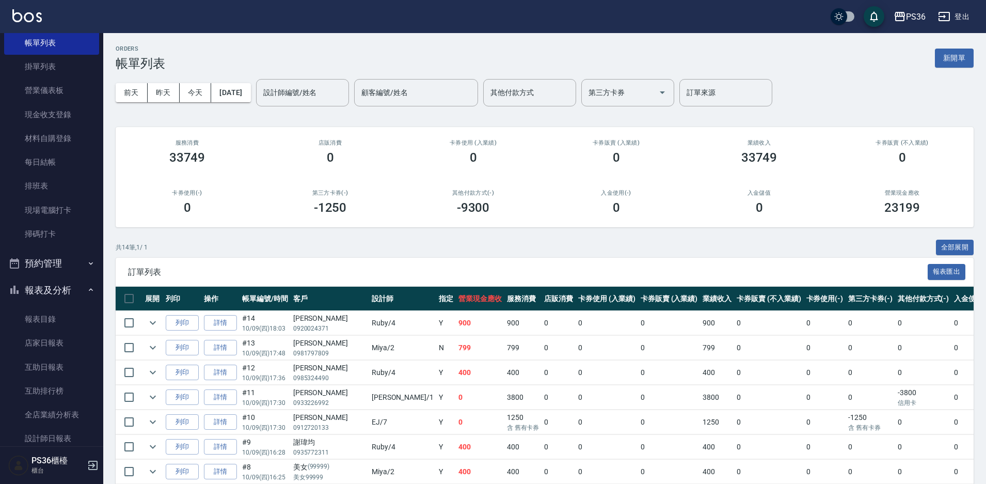
scroll to position [155, 0]
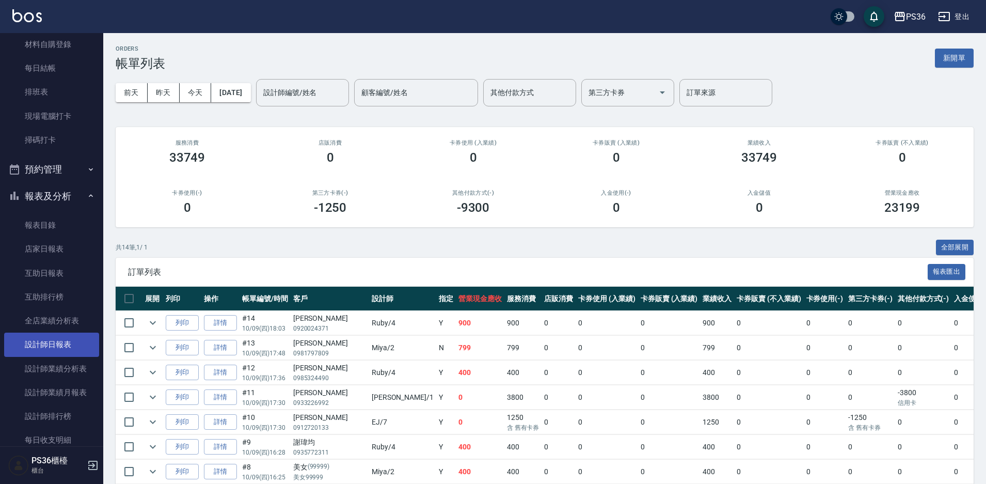
click at [69, 343] on link "設計師日報表" at bounding box center [51, 344] width 95 height 24
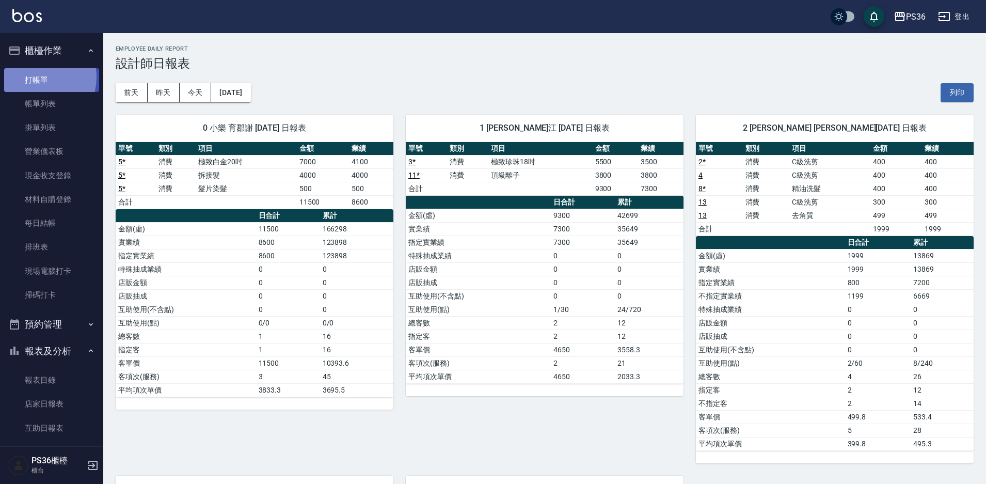
click at [38, 77] on link "打帳單" at bounding box center [51, 80] width 95 height 24
